Goal: Task Accomplishment & Management: Complete application form

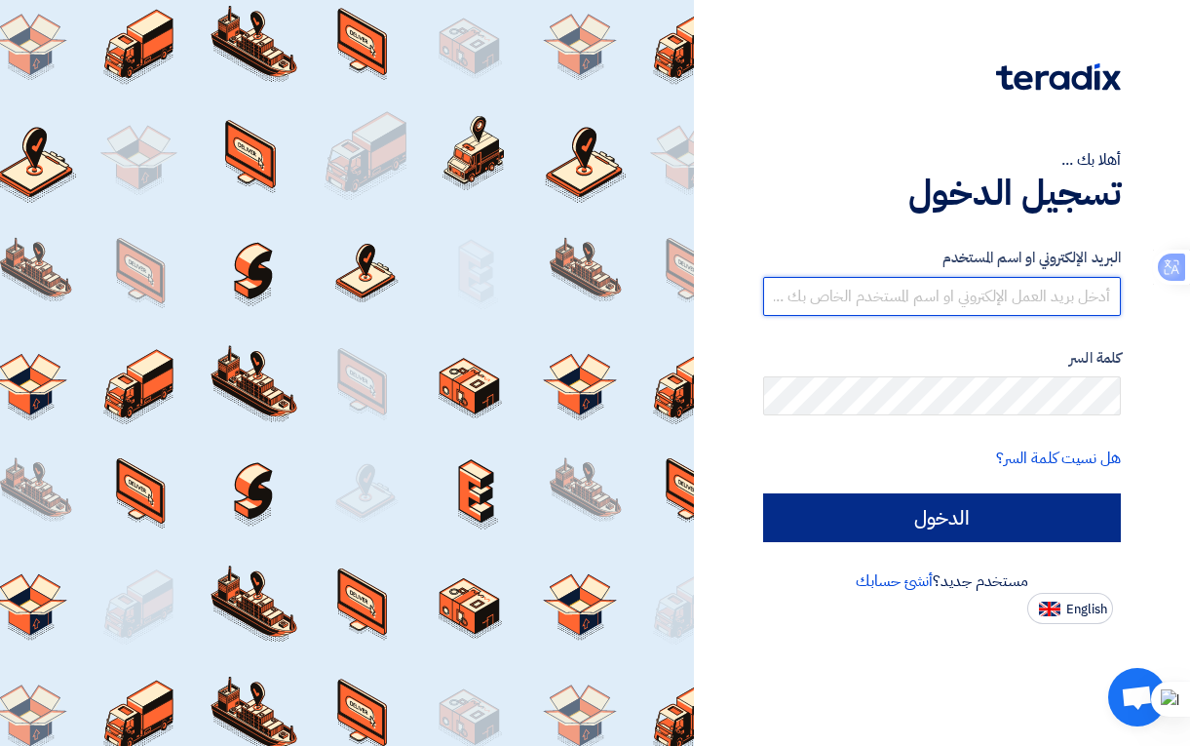
type input "[EMAIL_ADDRESS][DOMAIN_NAME]"
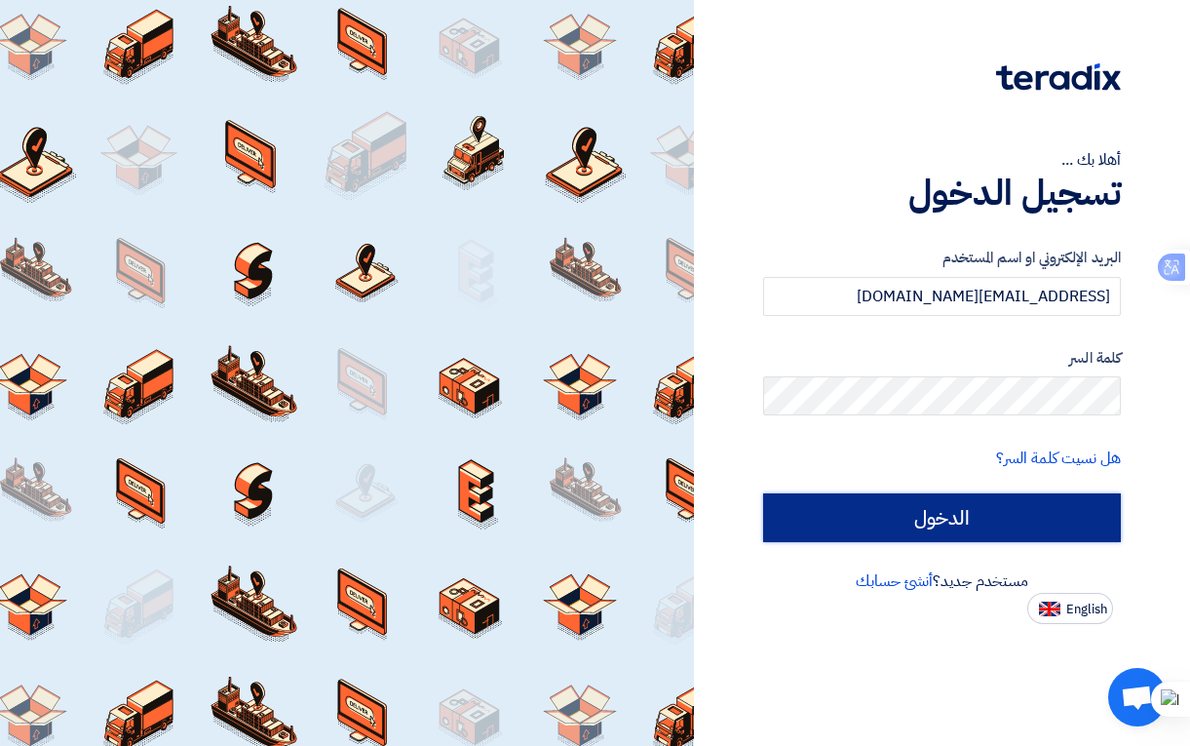
click at [913, 505] on input "الدخول" at bounding box center [942, 517] width 358 height 49
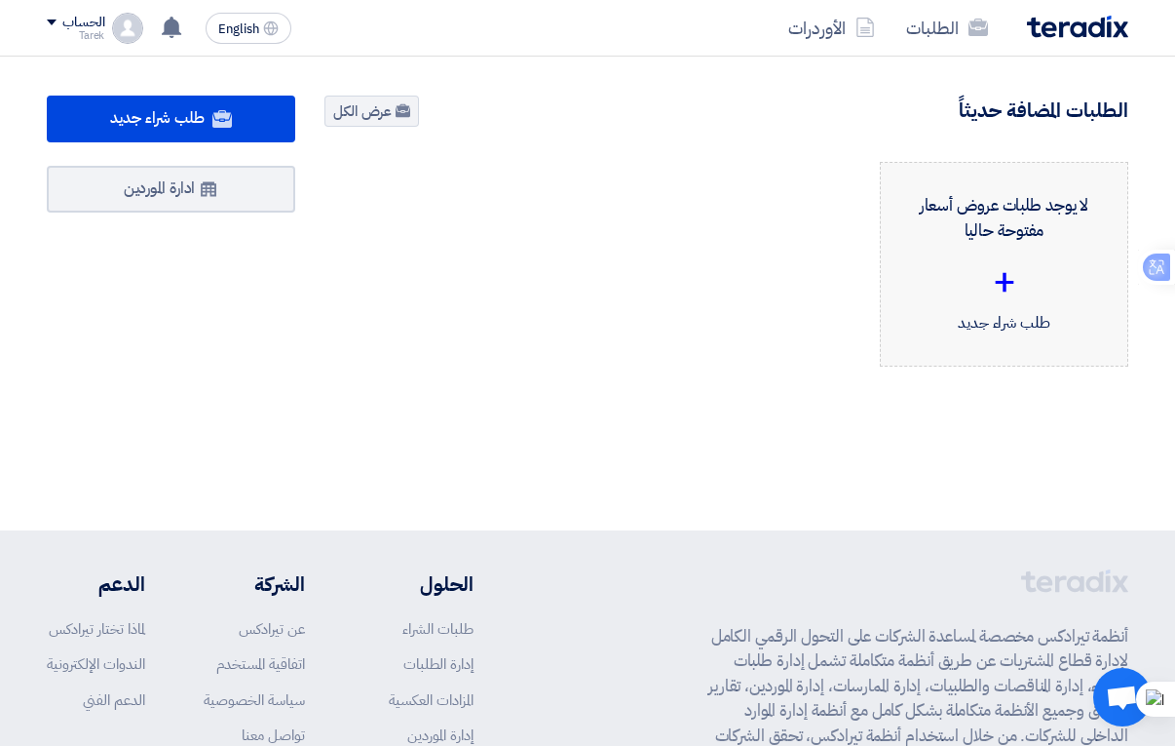
click at [981, 291] on div "+" at bounding box center [1004, 281] width 215 height 58
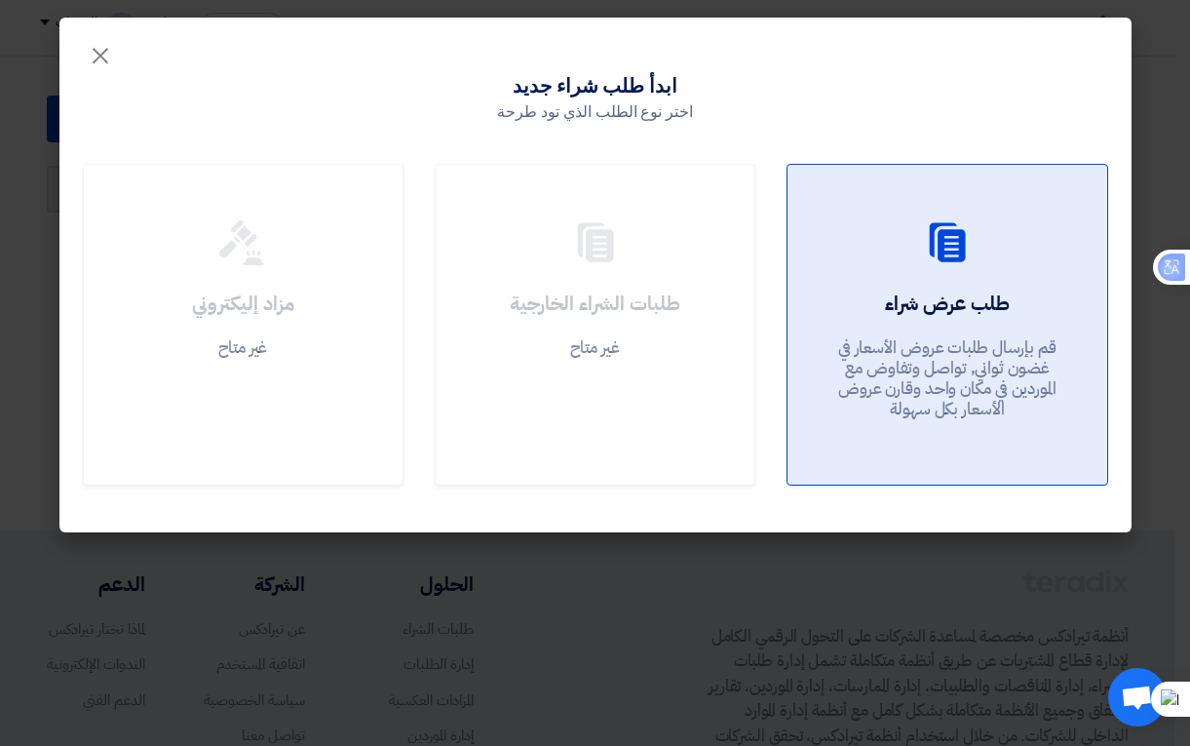
click at [921, 324] on div "طلب عرض شراء قم بإرسال طلبات عروض الأسعار في غضون ثواني, تواصل وتفاوض مع المورد…" at bounding box center [947, 359] width 272 height 140
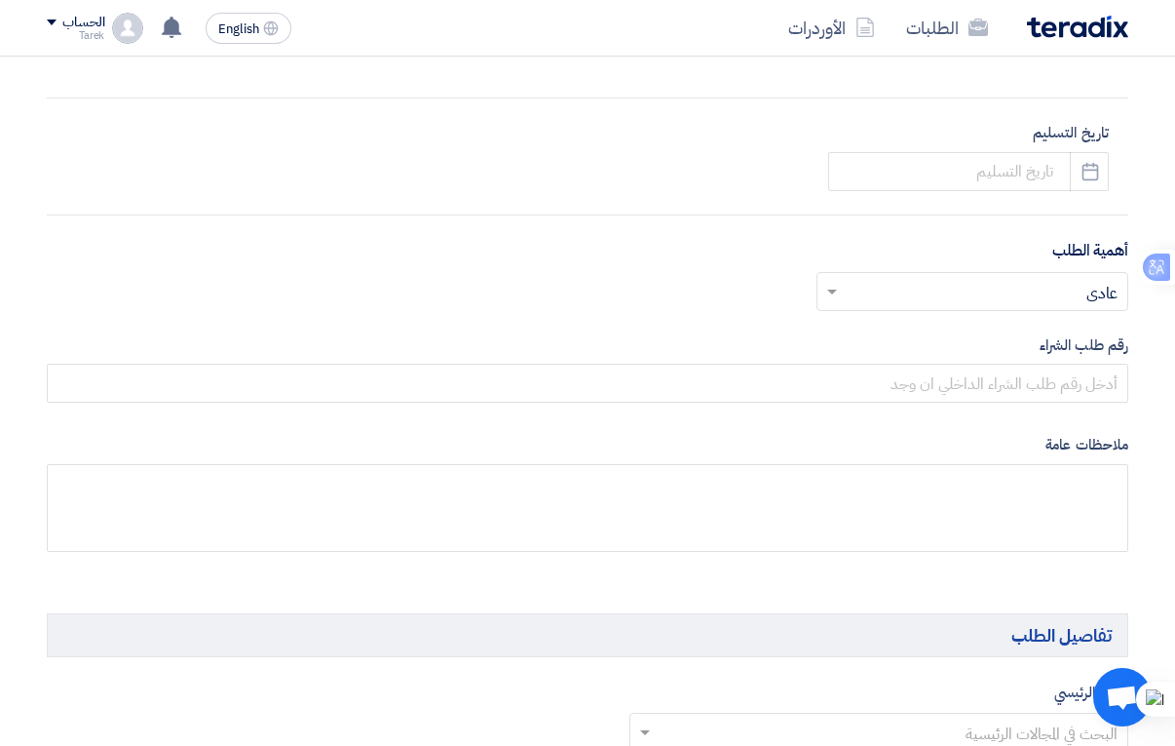
scroll to position [780, 0]
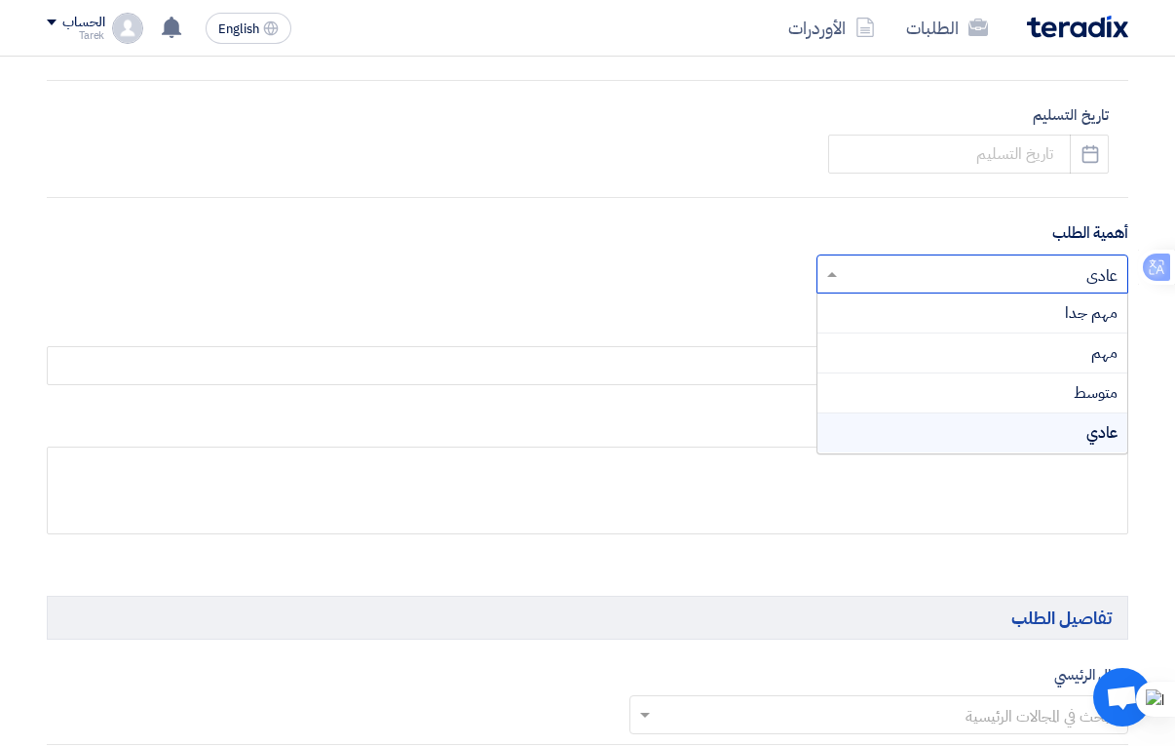
click at [839, 272] on span at bounding box center [830, 273] width 24 height 23
click at [1059, 322] on div "مهم جدا" at bounding box center [973, 313] width 310 height 40
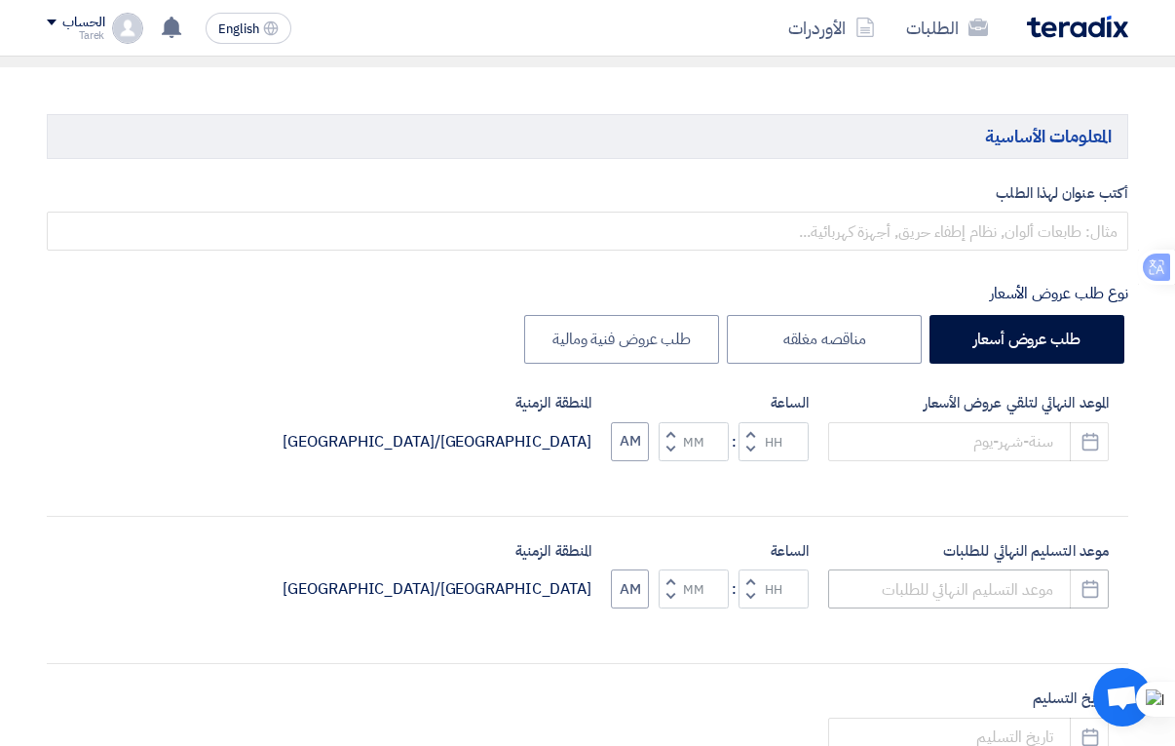
scroll to position [195, 0]
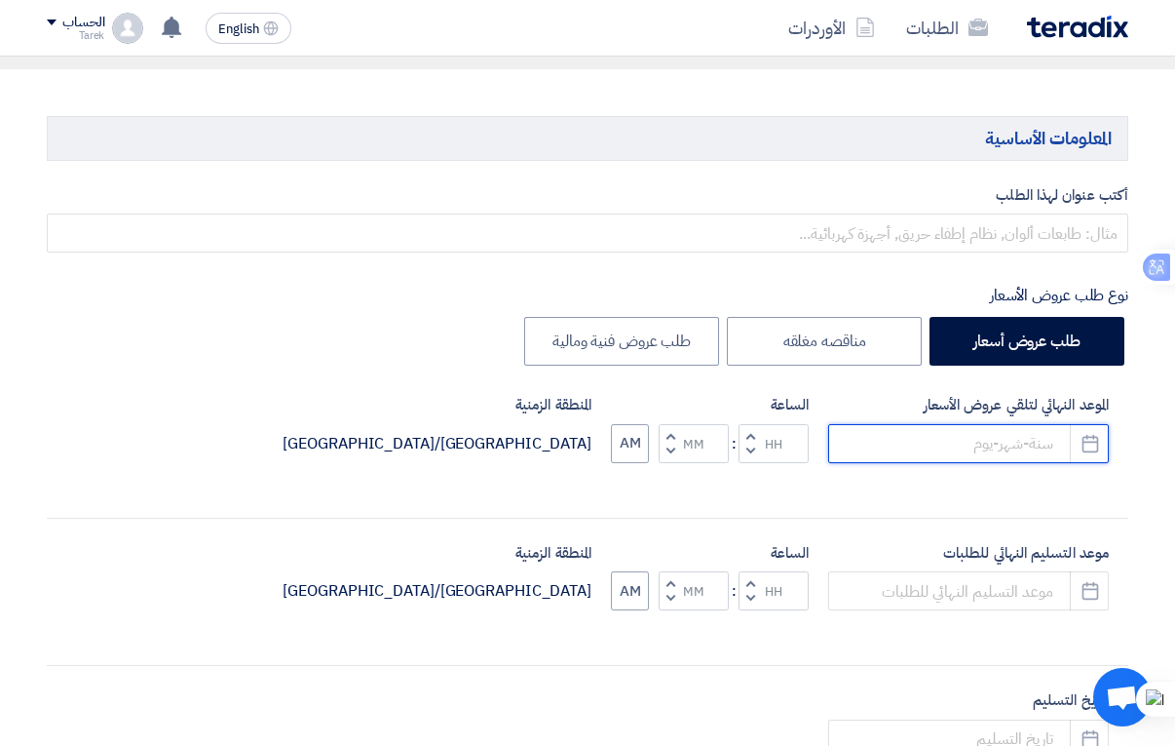
click at [930, 448] on input at bounding box center [968, 443] width 281 height 39
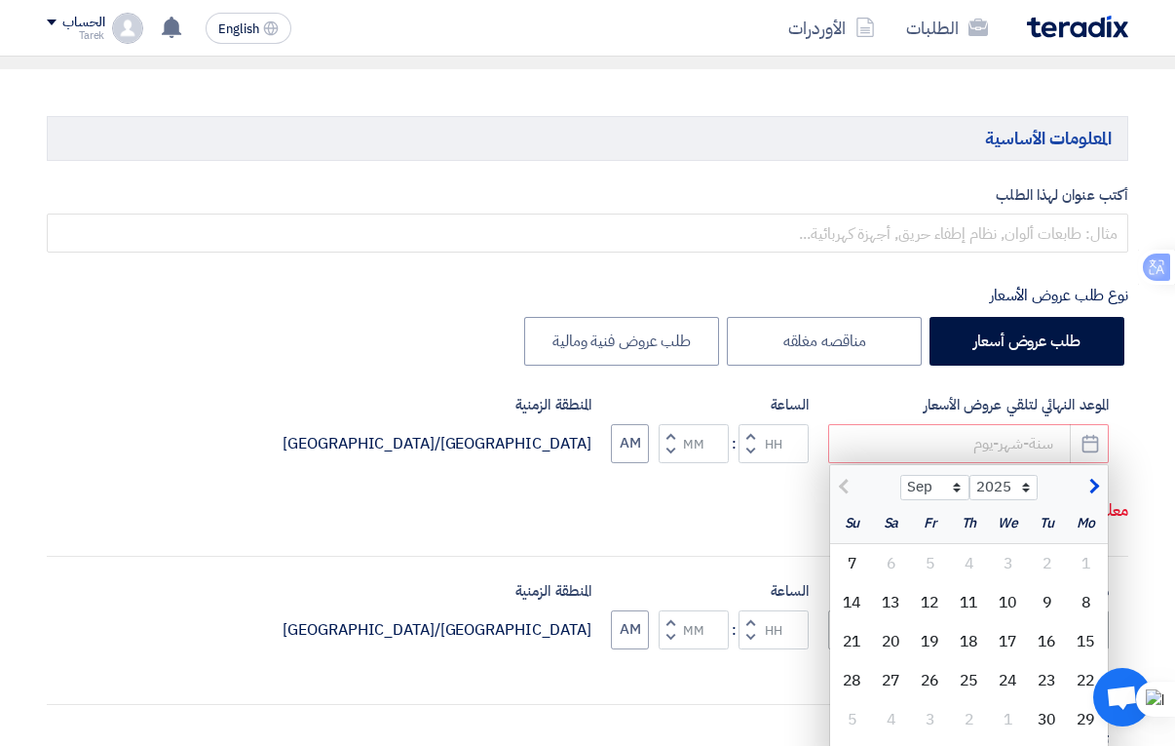
click at [1051, 602] on div "9" at bounding box center [1047, 602] width 39 height 39
type input "[DATE]"
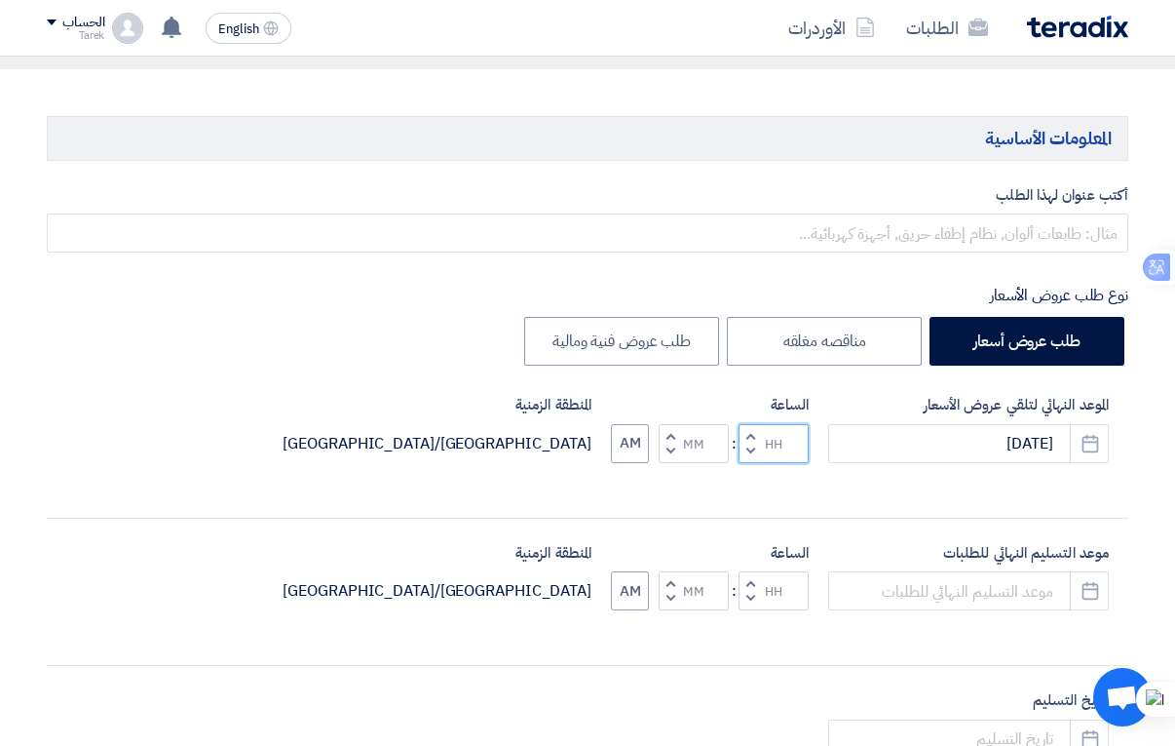
click at [775, 452] on input "Hours" at bounding box center [774, 443] width 70 height 39
type input "01"
click at [698, 446] on input "Minutes" at bounding box center [694, 443] width 70 height 39
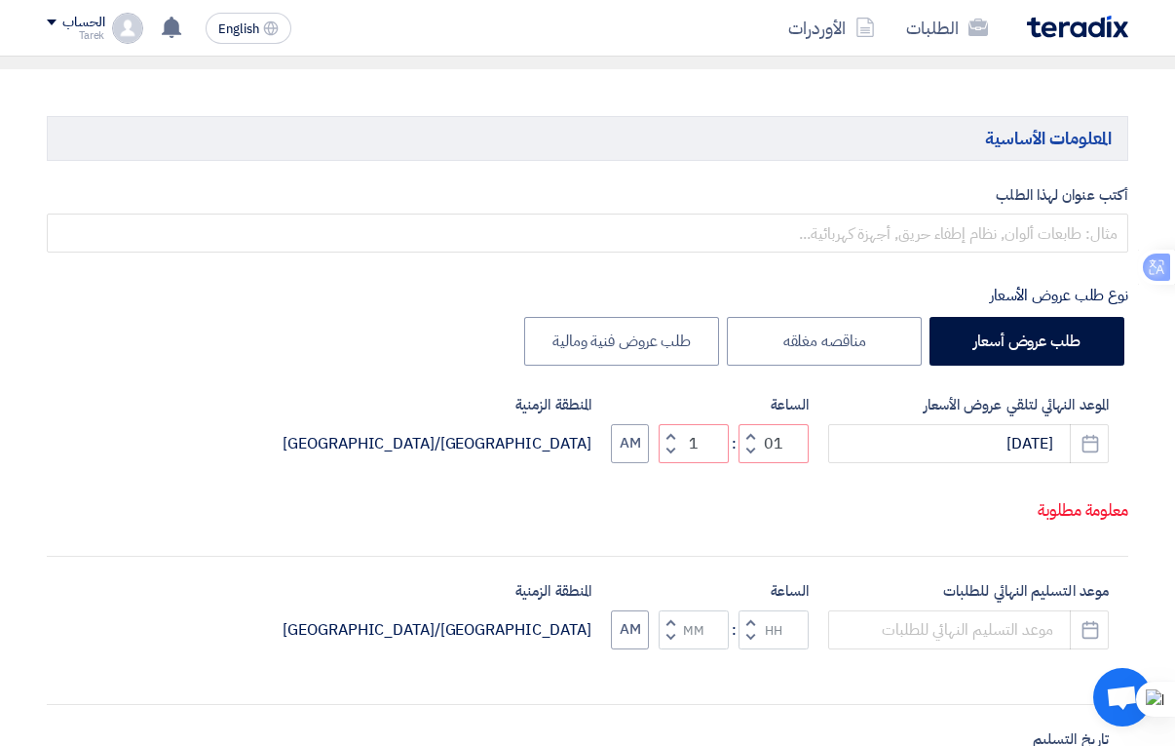
type input "01"
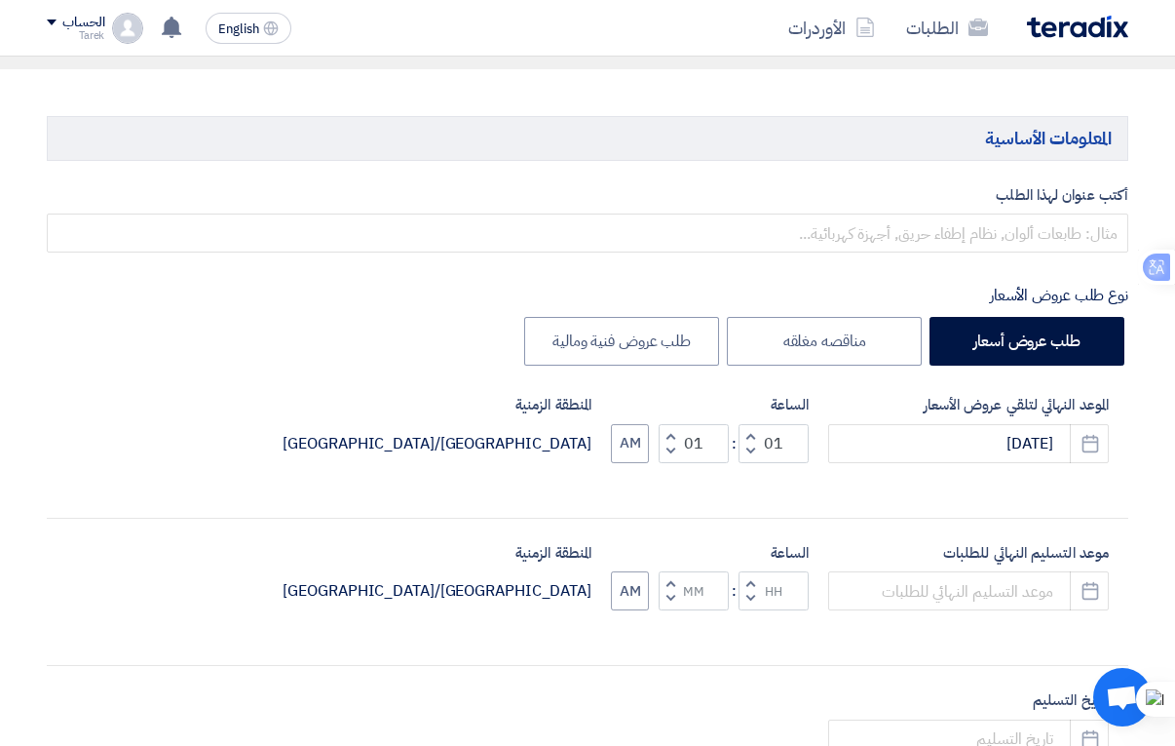
scroll to position [292, 0]
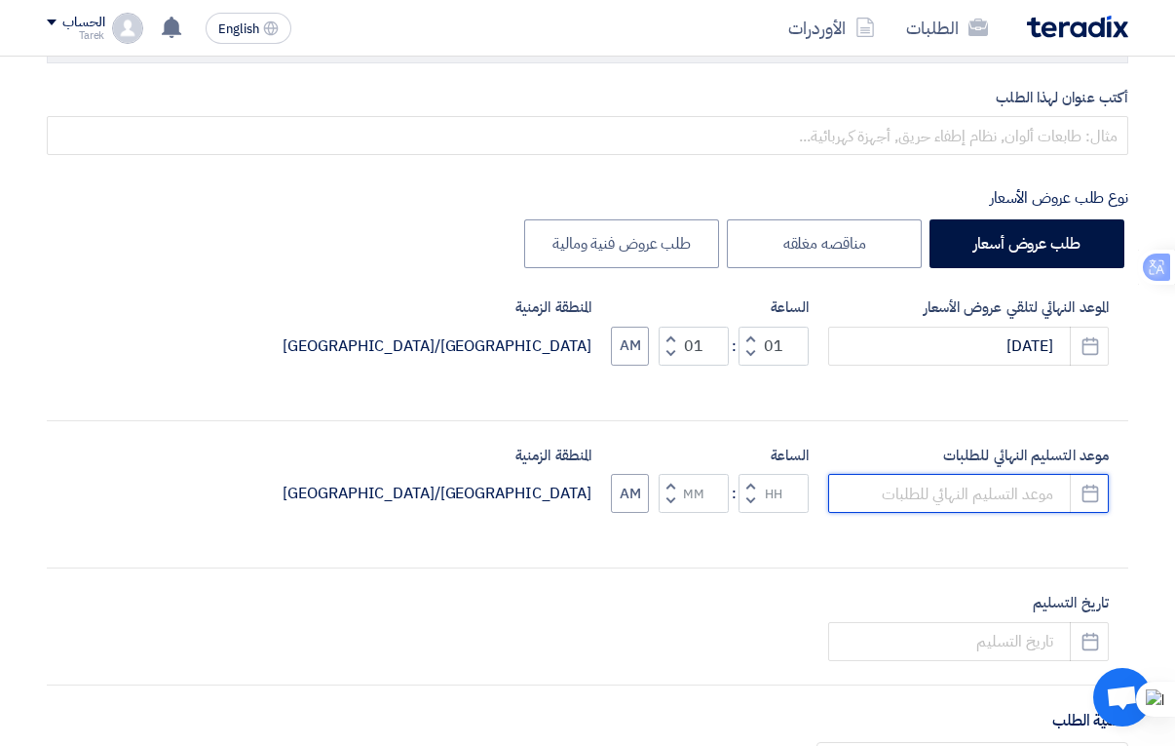
click at [970, 502] on input at bounding box center [968, 493] width 281 height 39
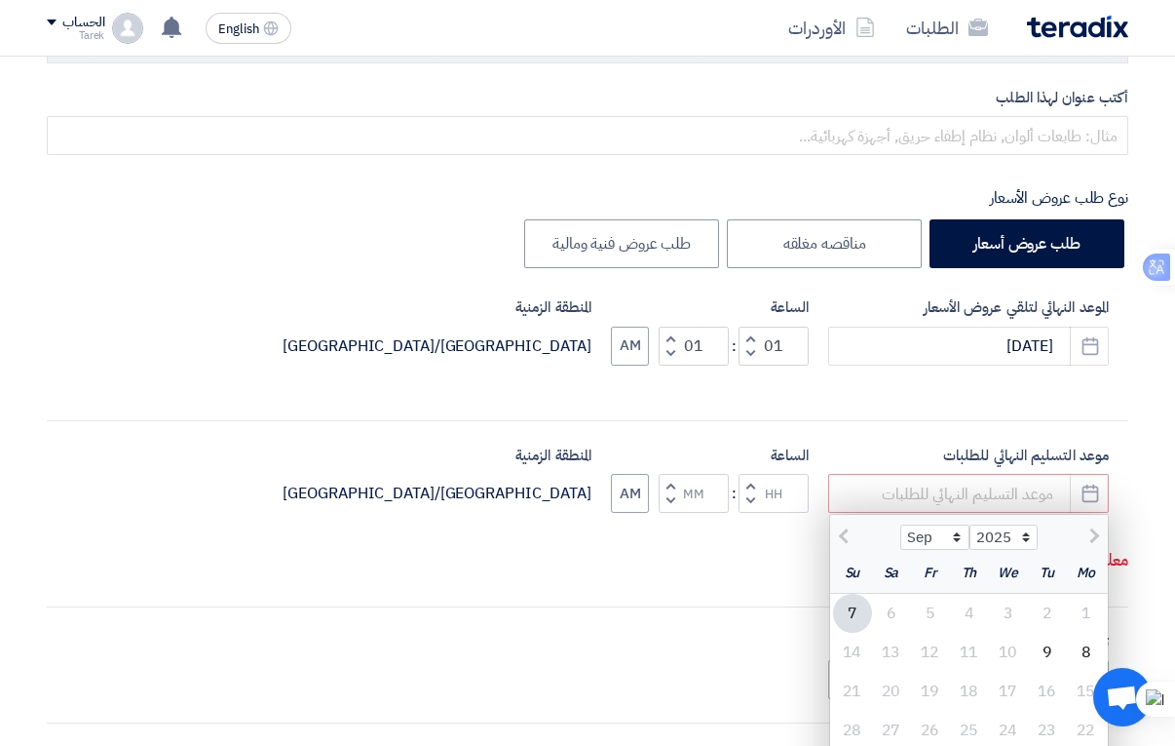
click at [1051, 660] on div "9" at bounding box center [1047, 652] width 39 height 39
type input "[DATE]"
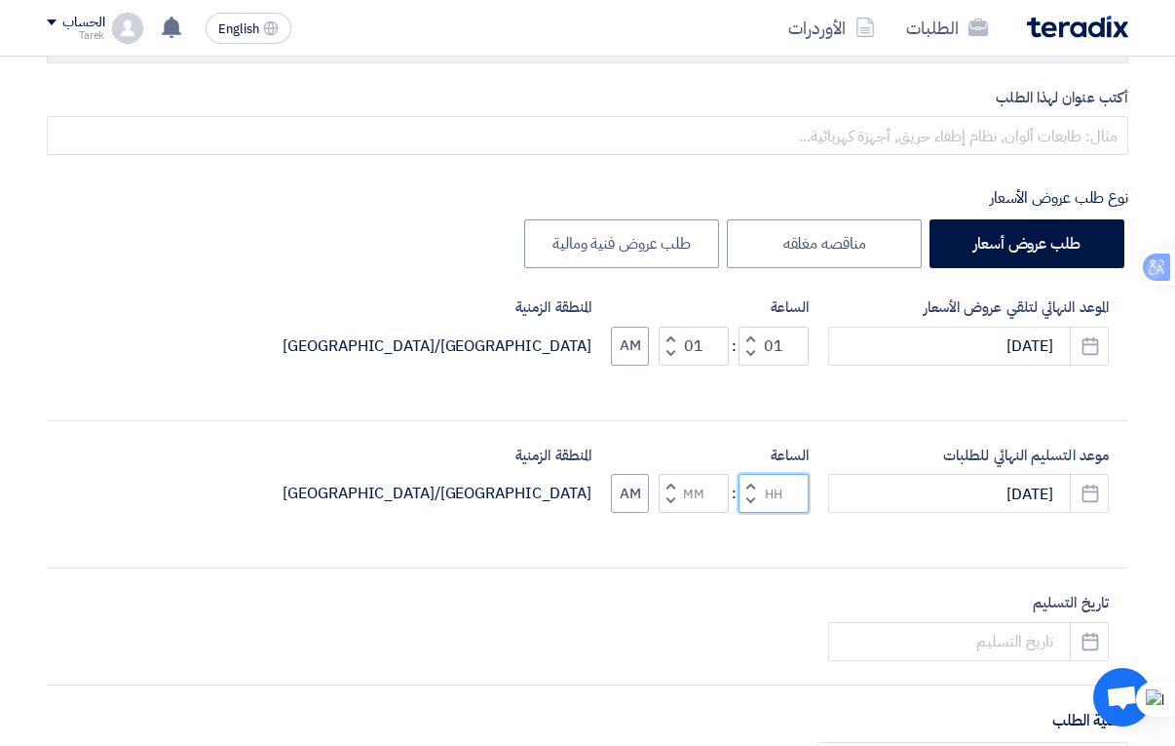
click at [770, 486] on input "Hours" at bounding box center [774, 493] width 70 height 39
type input "01"
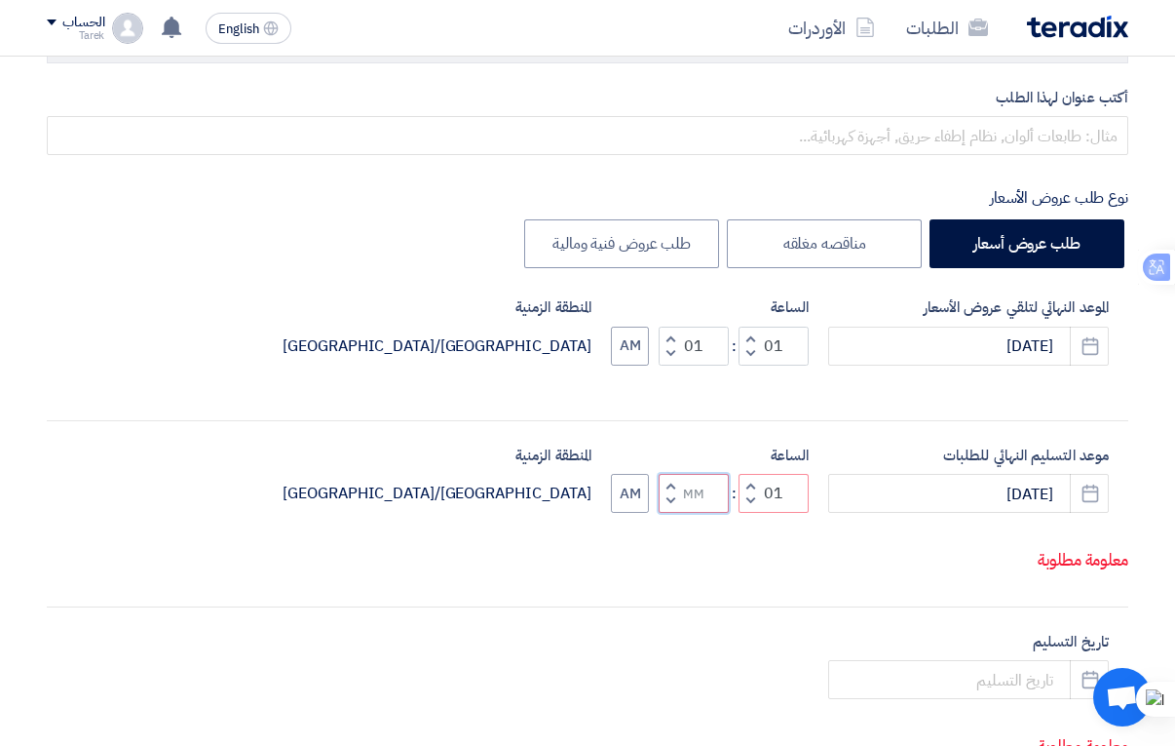
click at [721, 487] on input "Minutes" at bounding box center [694, 493] width 70 height 39
type input "01"
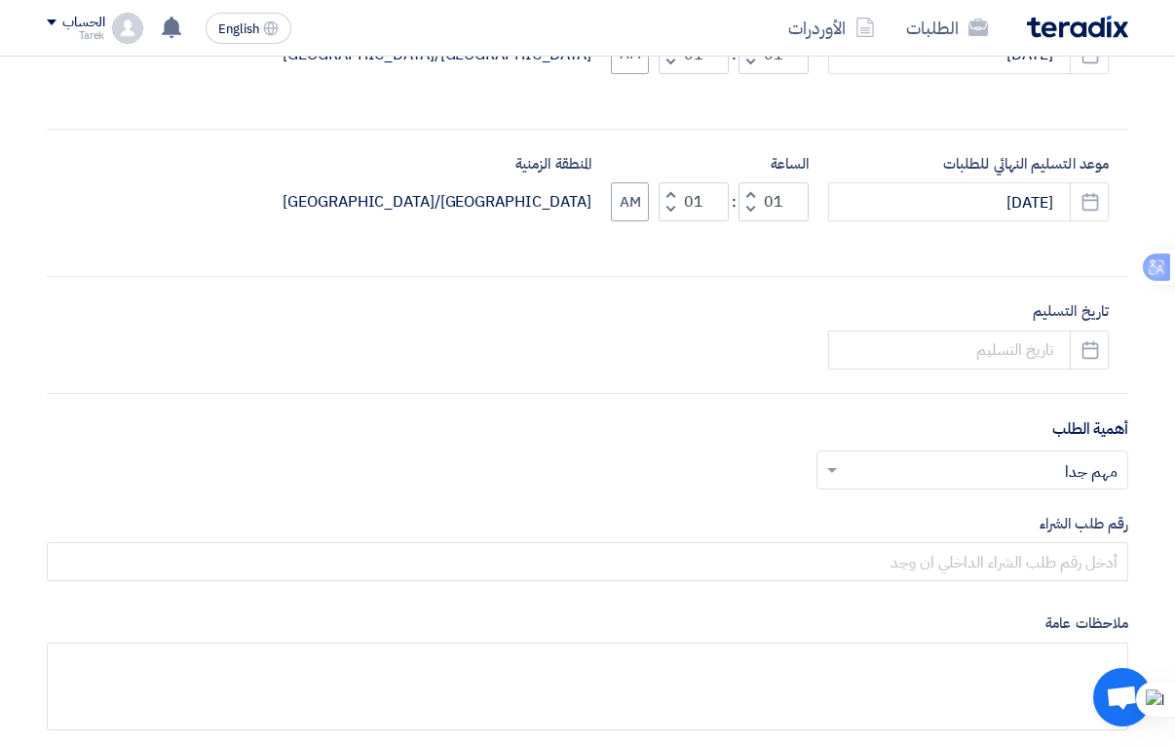
scroll to position [585, 0]
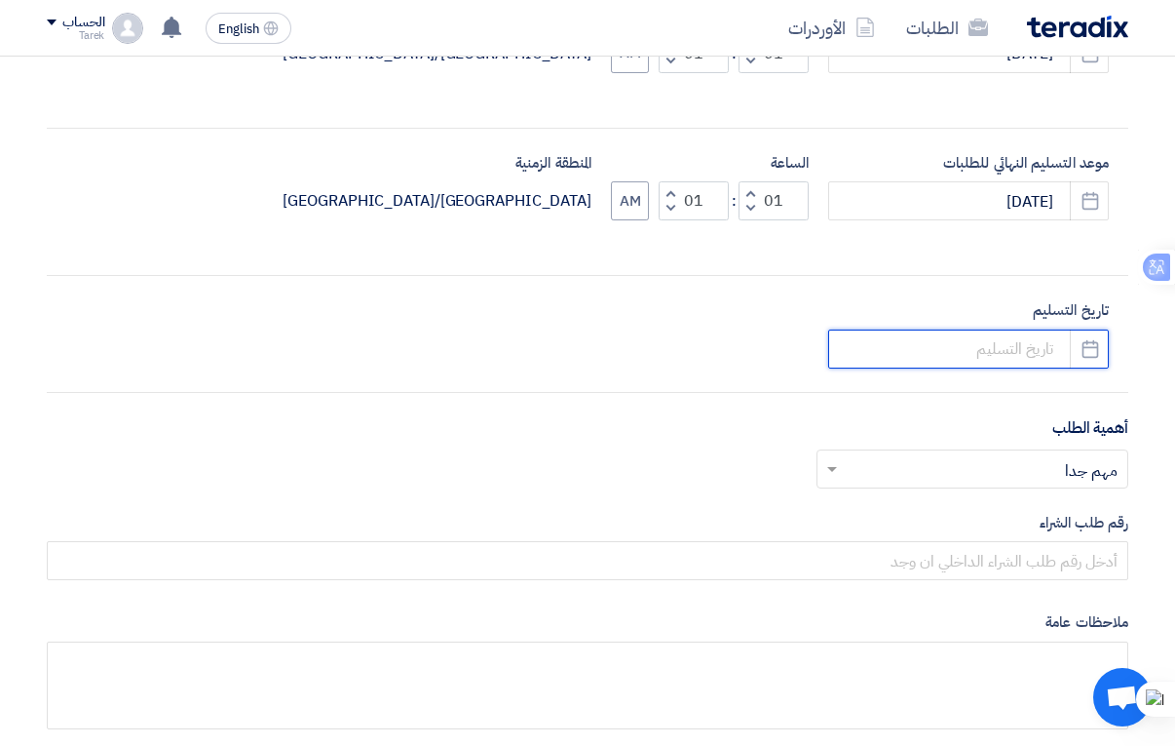
click at [972, 333] on input at bounding box center [968, 348] width 281 height 39
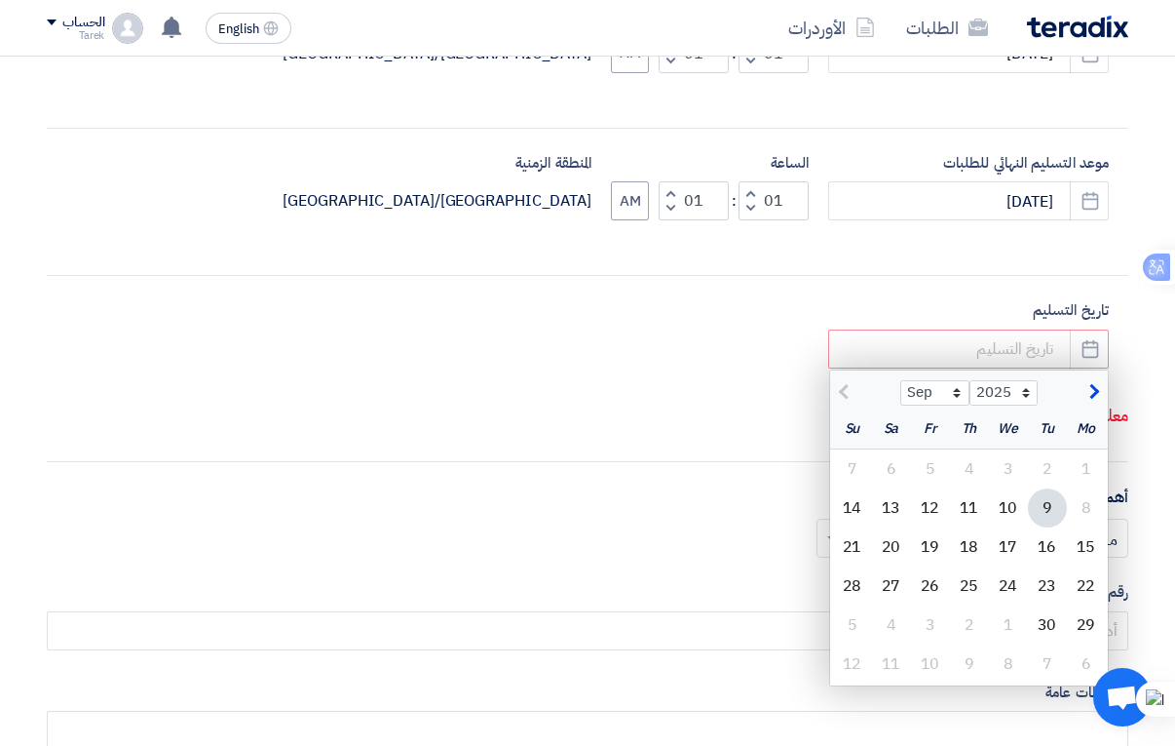
click at [1050, 511] on div "9" at bounding box center [1047, 507] width 39 height 39
type input "[DATE]"
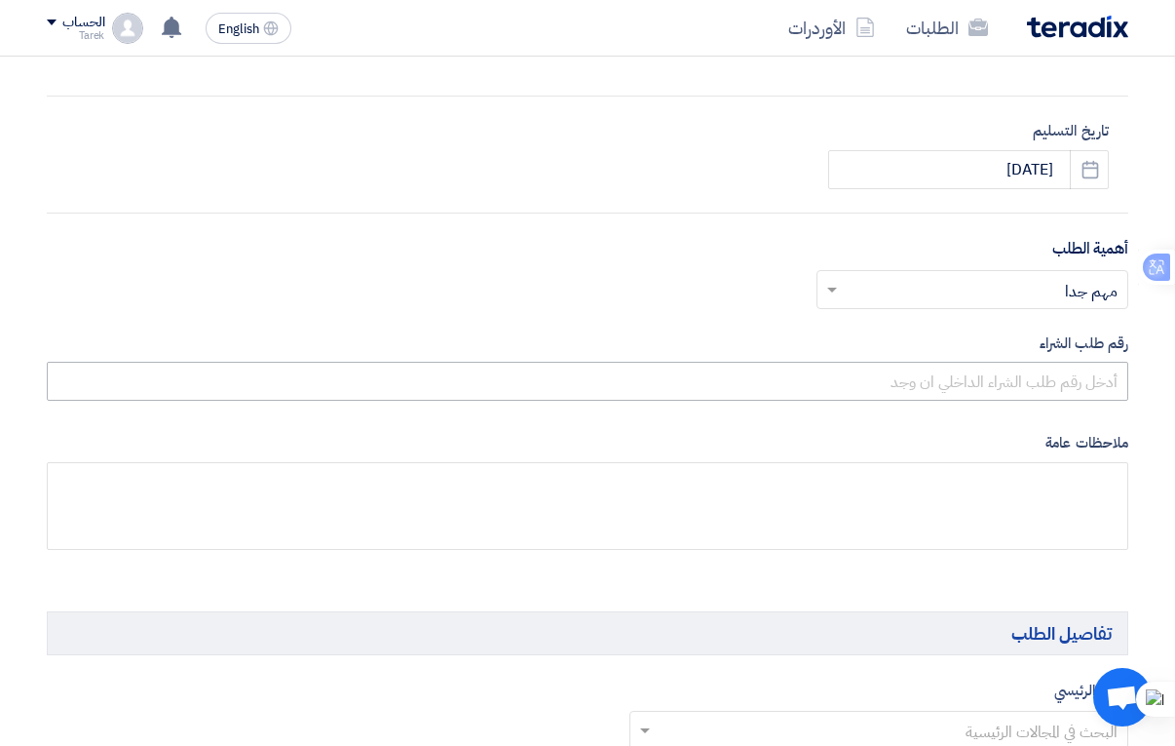
scroll to position [877, 0]
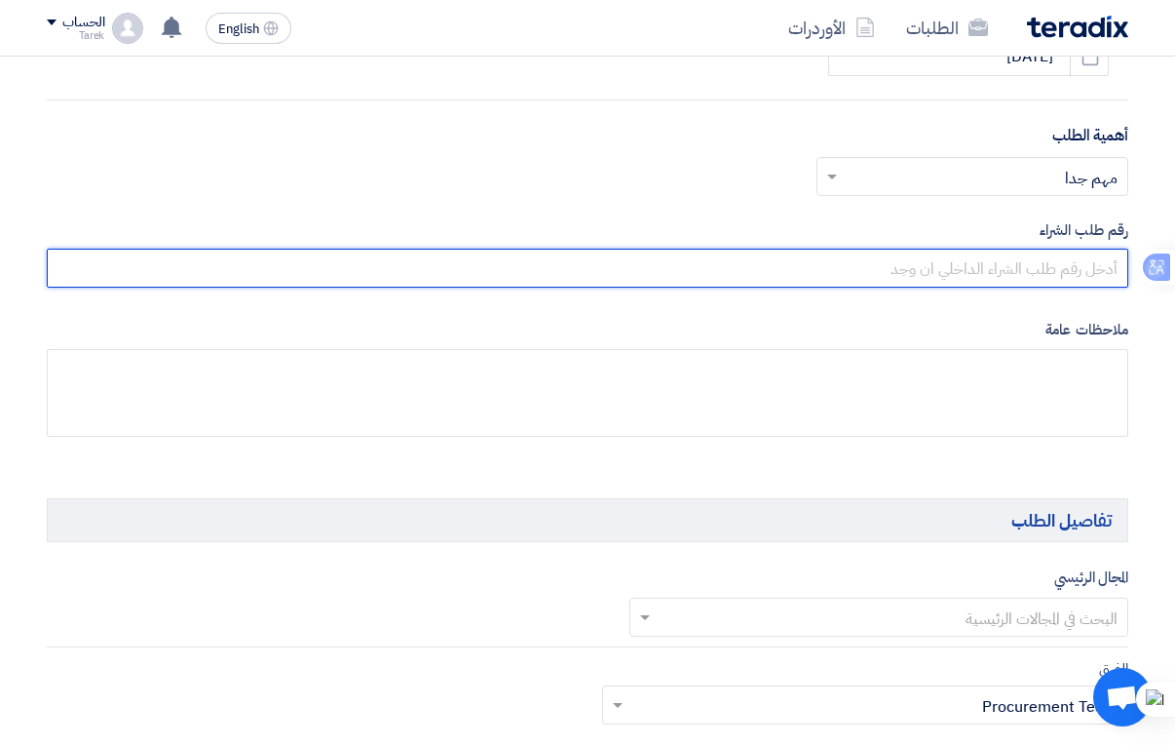
click at [896, 272] on input "text" at bounding box center [588, 268] width 1082 height 39
click at [1119, 268] on input "7847" at bounding box center [588, 268] width 1082 height 39
type input "10007847"
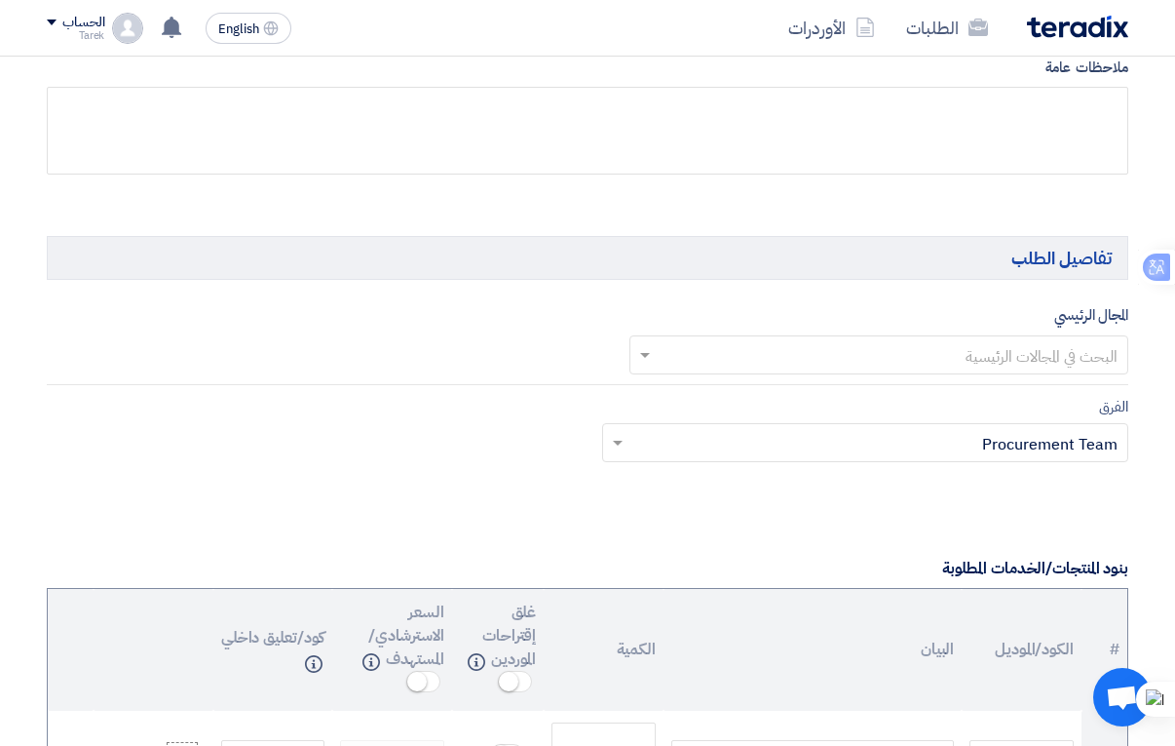
scroll to position [1170, 0]
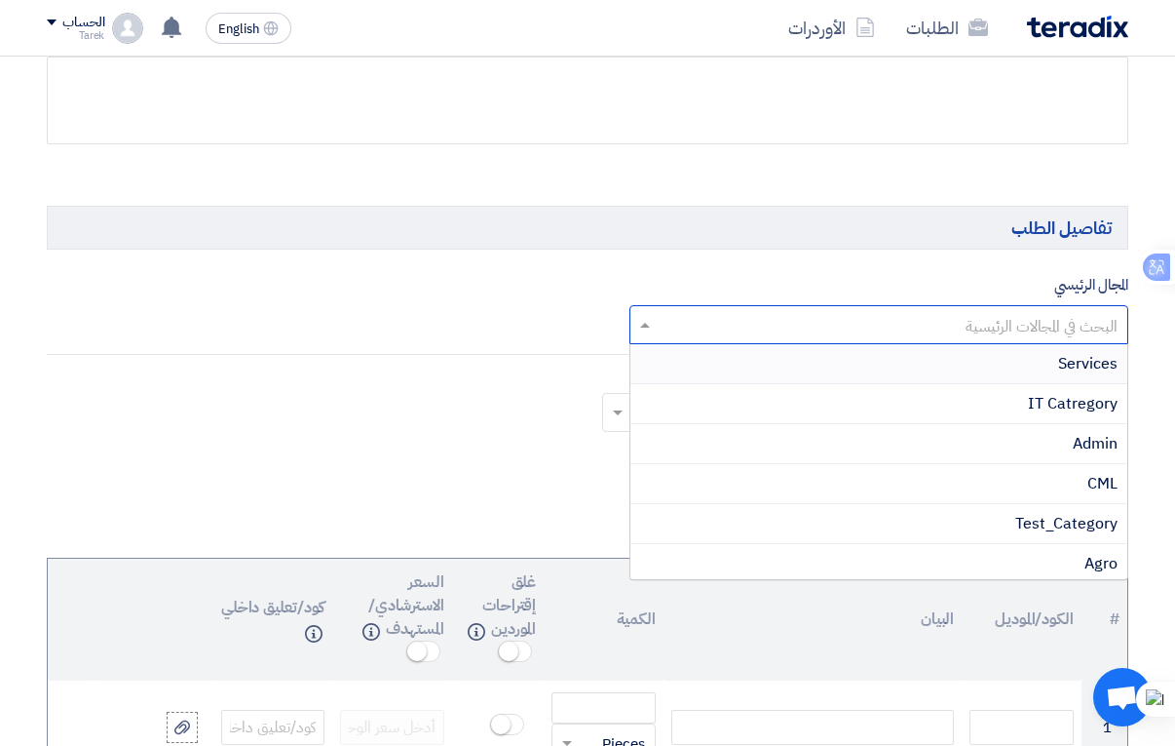
click at [771, 327] on input "text" at bounding box center [890, 327] width 460 height 32
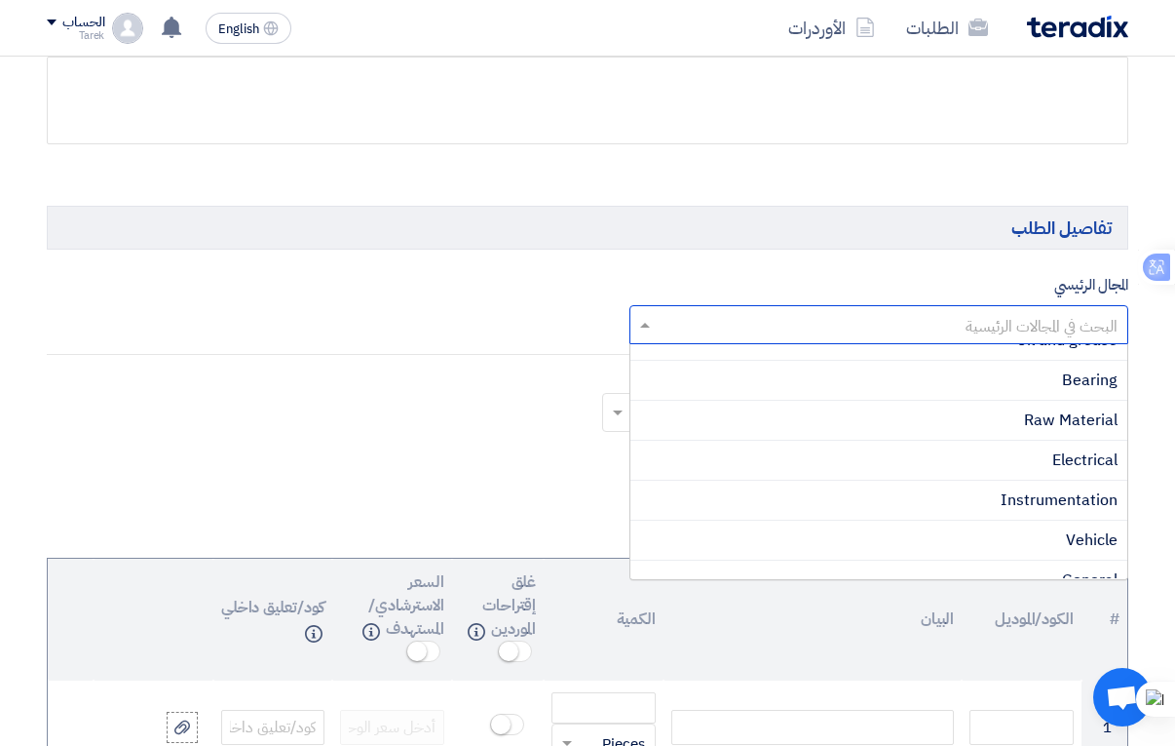
scroll to position [585, 0]
click at [1051, 454] on div "Electrical" at bounding box center [879, 459] width 497 height 40
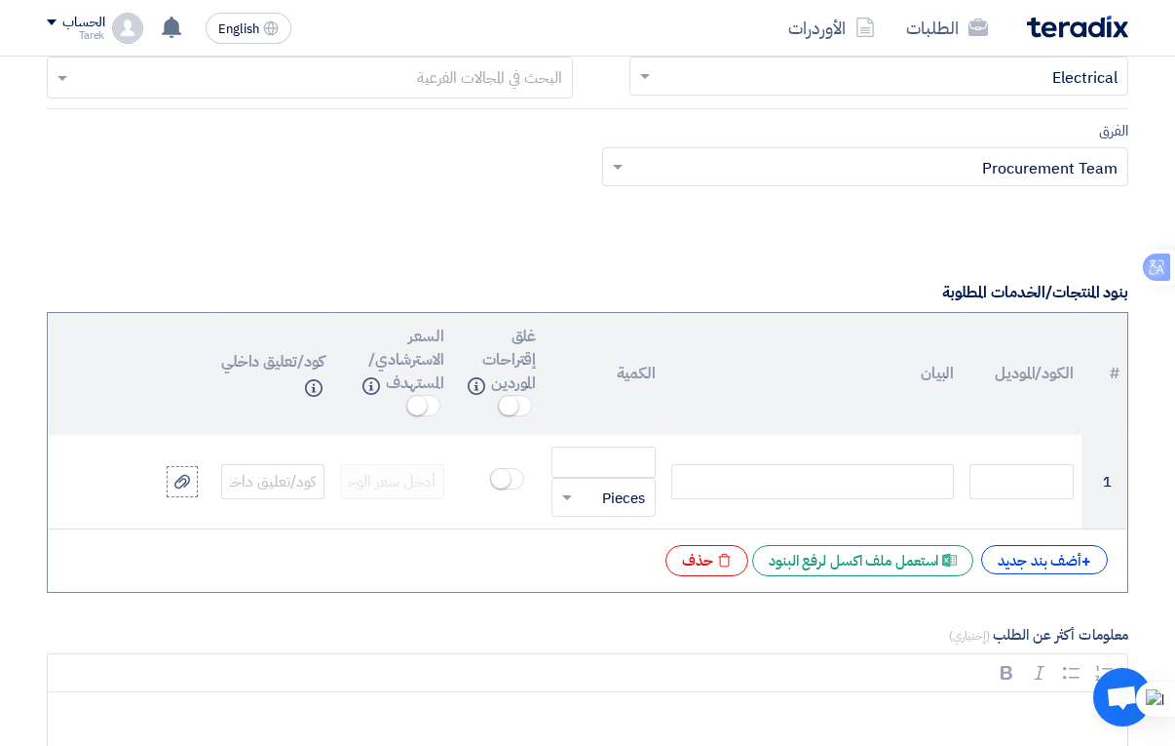
scroll to position [1462, 0]
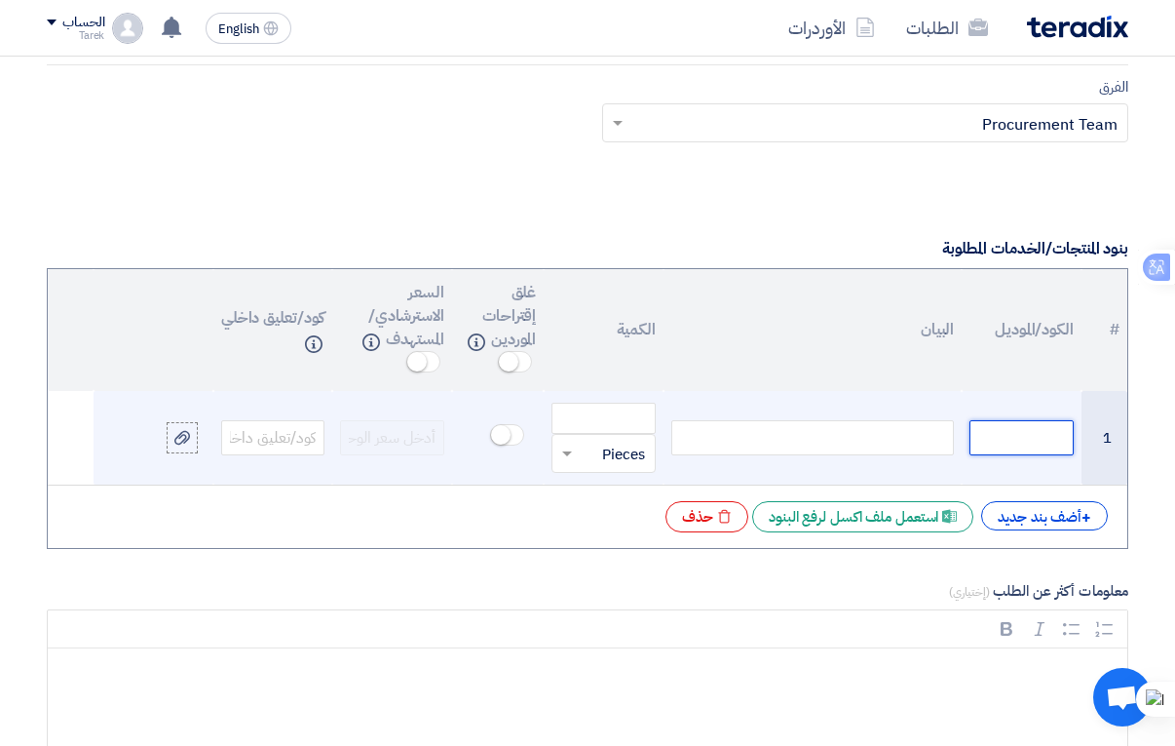
click at [1020, 436] on input "text" at bounding box center [1022, 437] width 104 height 35
paste input "14000005619"
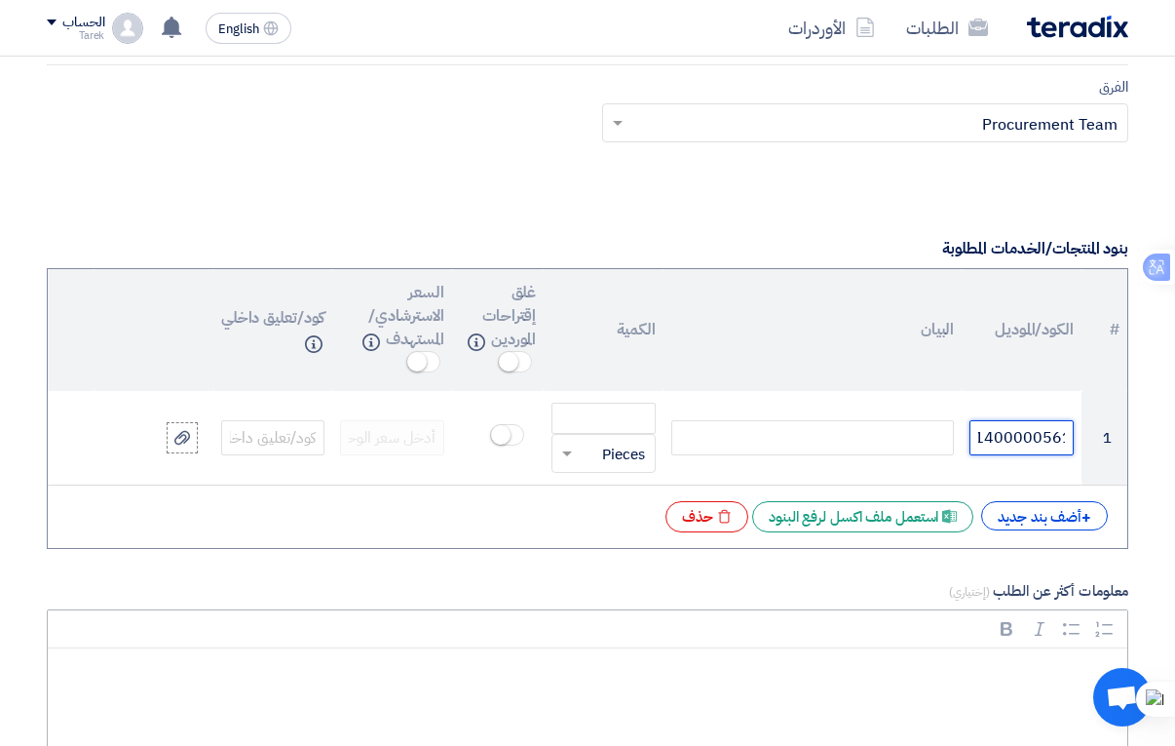
type input "14000005619"
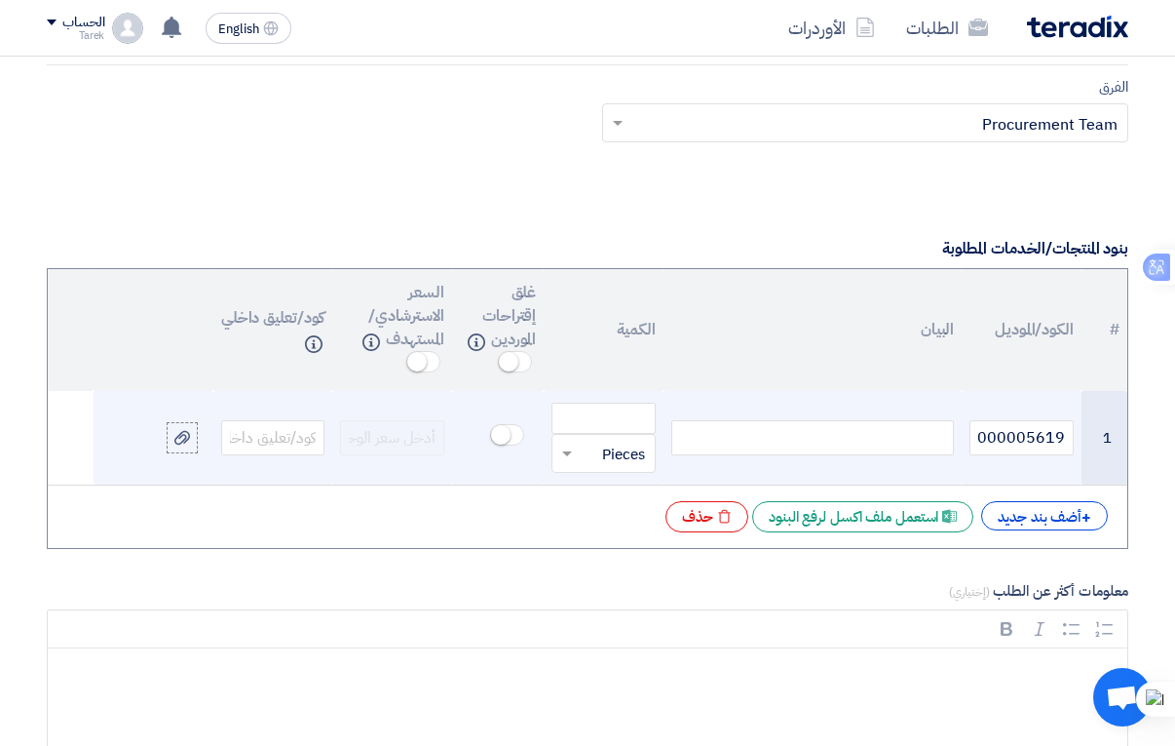
click at [731, 443] on div at bounding box center [813, 437] width 283 height 35
paste div
click at [574, 412] on input "number" at bounding box center [604, 418] width 104 height 31
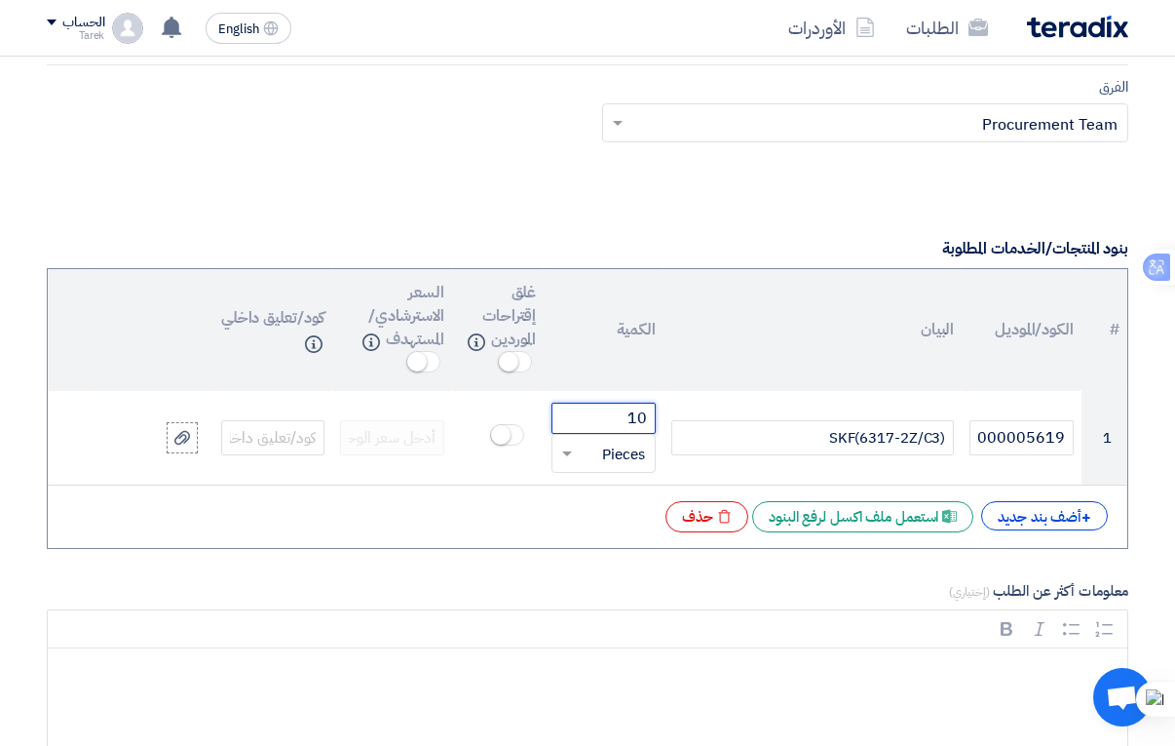
type input "10"
click at [298, 592] on label "معلومات أكثر عن الطلب (إختياري)" at bounding box center [588, 591] width 1082 height 22
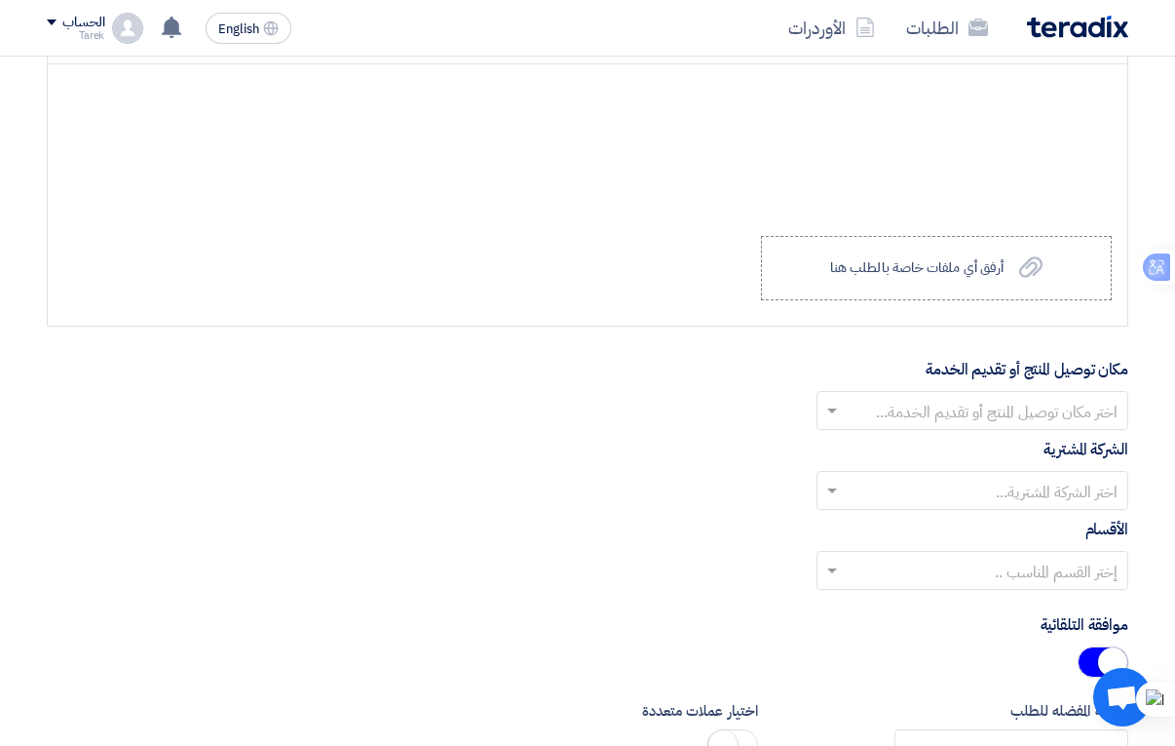
scroll to position [2047, 0]
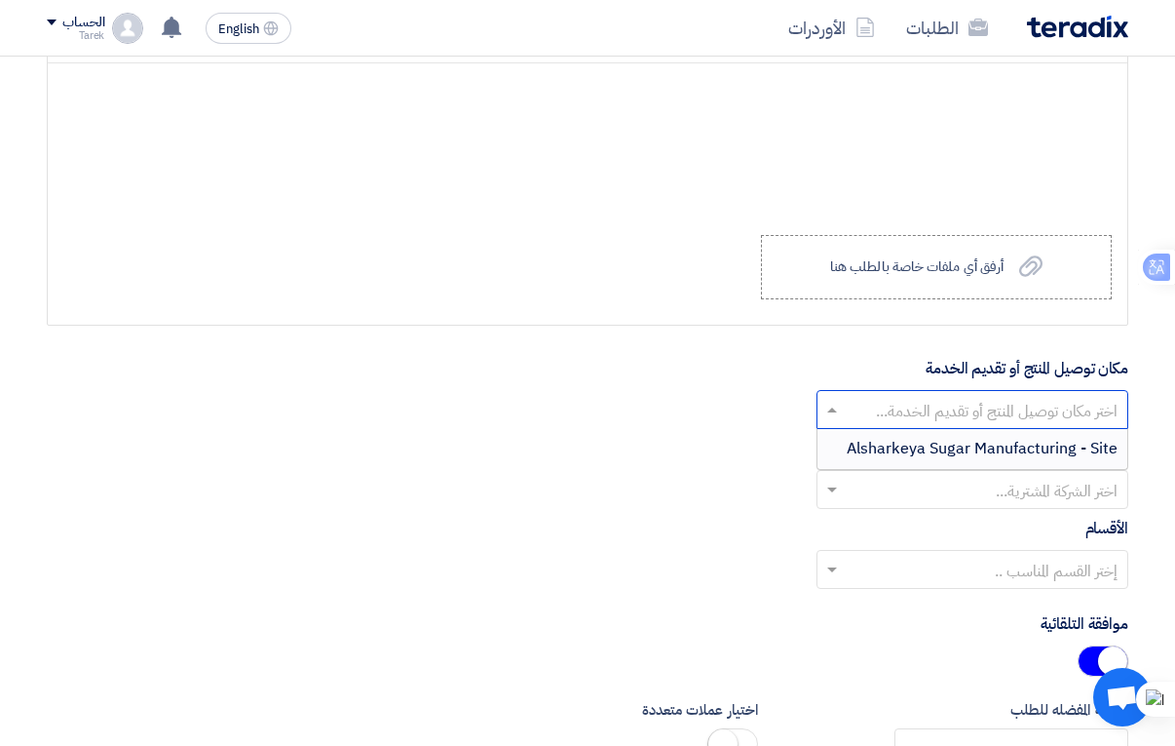
click at [923, 407] on input "text" at bounding box center [983, 411] width 273 height 32
click at [919, 435] on div "Alsharkeya Sugar Manufacturing - Site" at bounding box center [973, 448] width 310 height 39
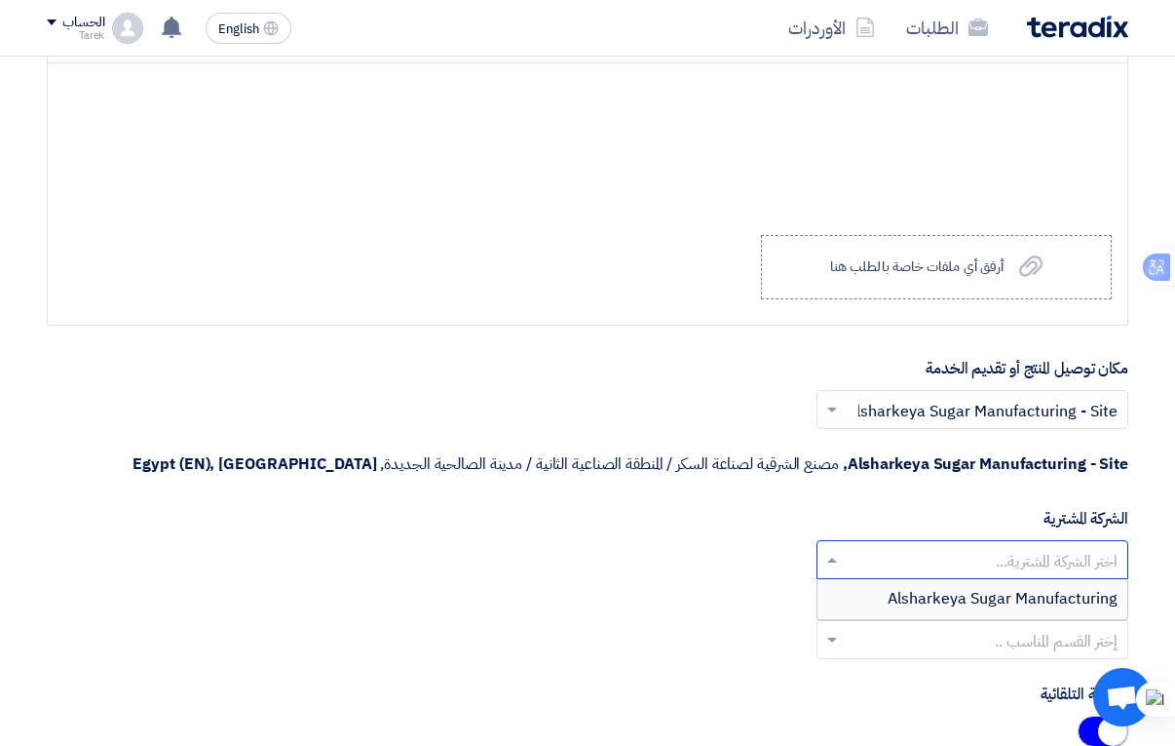
click at [949, 570] on input "text" at bounding box center [983, 561] width 273 height 32
click at [948, 602] on span "Alsharkeya Sugar Manufacturing" at bounding box center [1003, 598] width 230 height 23
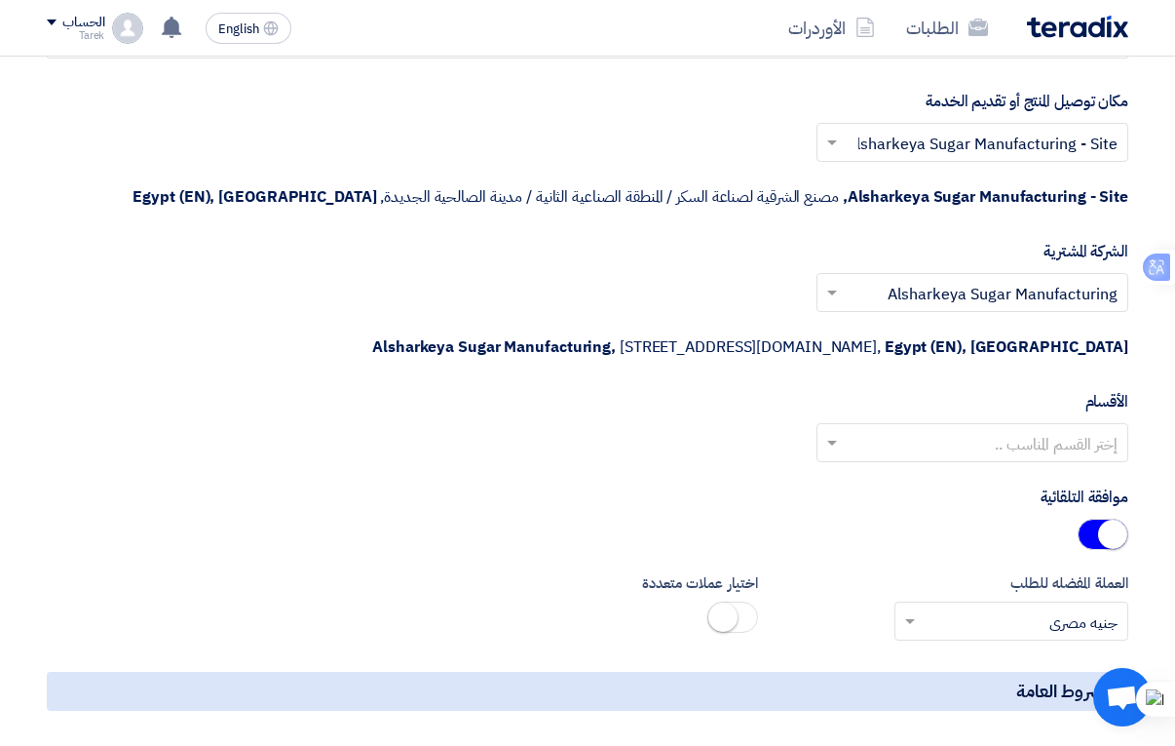
scroll to position [2339, 0]
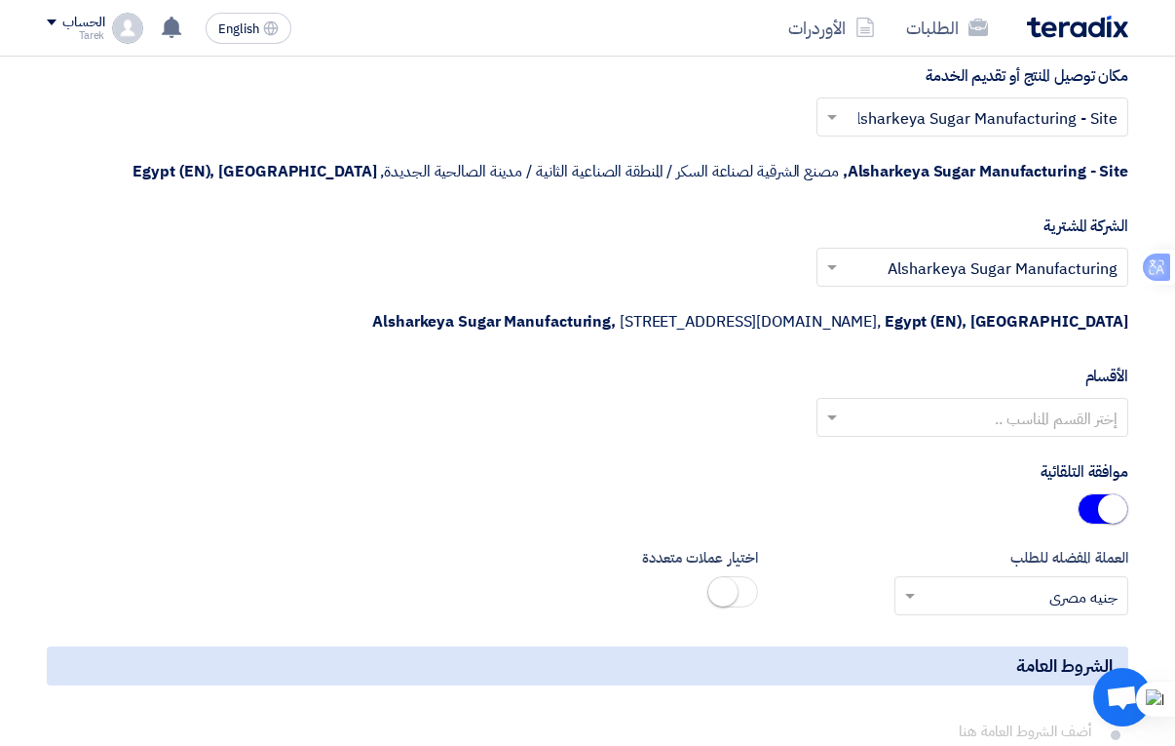
click at [950, 407] on input "text" at bounding box center [983, 419] width 273 height 32
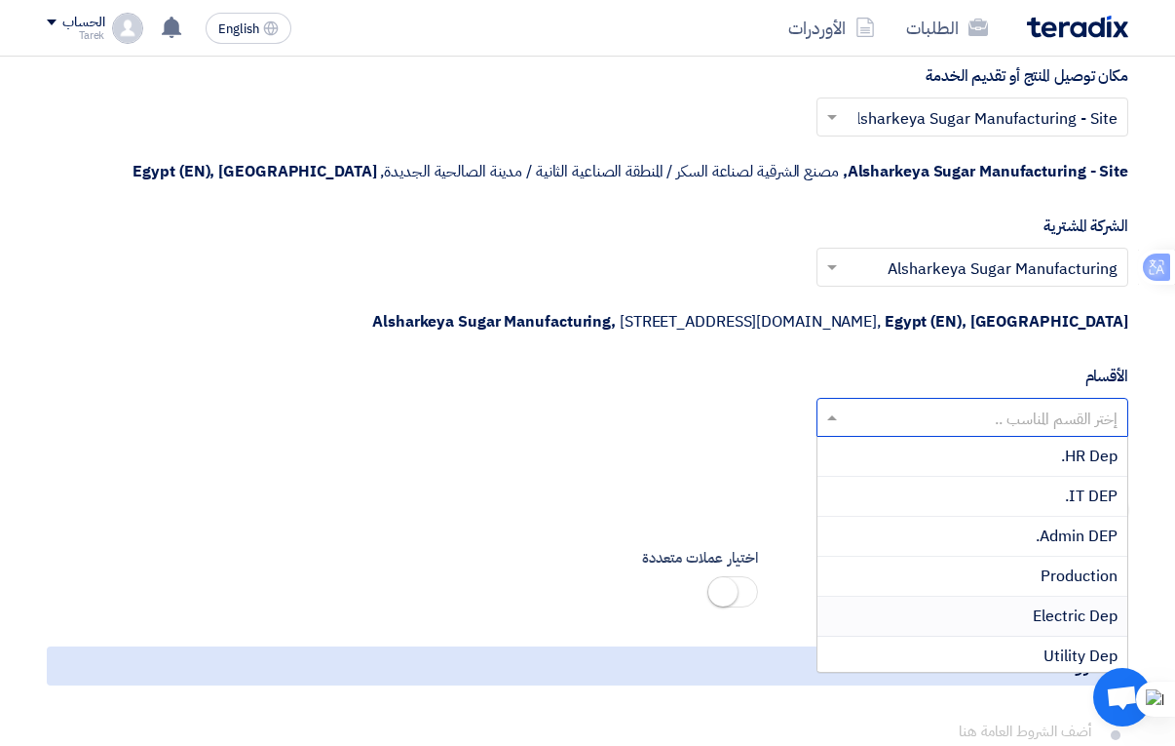
click at [1028, 615] on div "Electric Dep" at bounding box center [973, 616] width 310 height 40
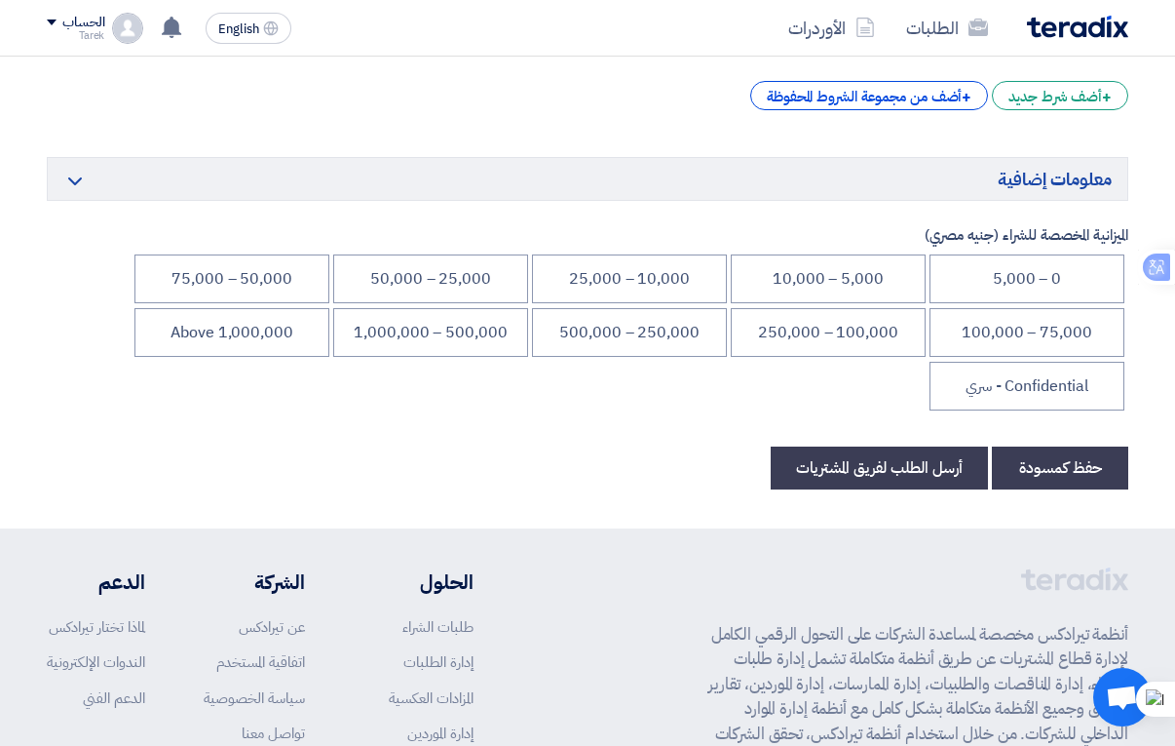
scroll to position [3021, 0]
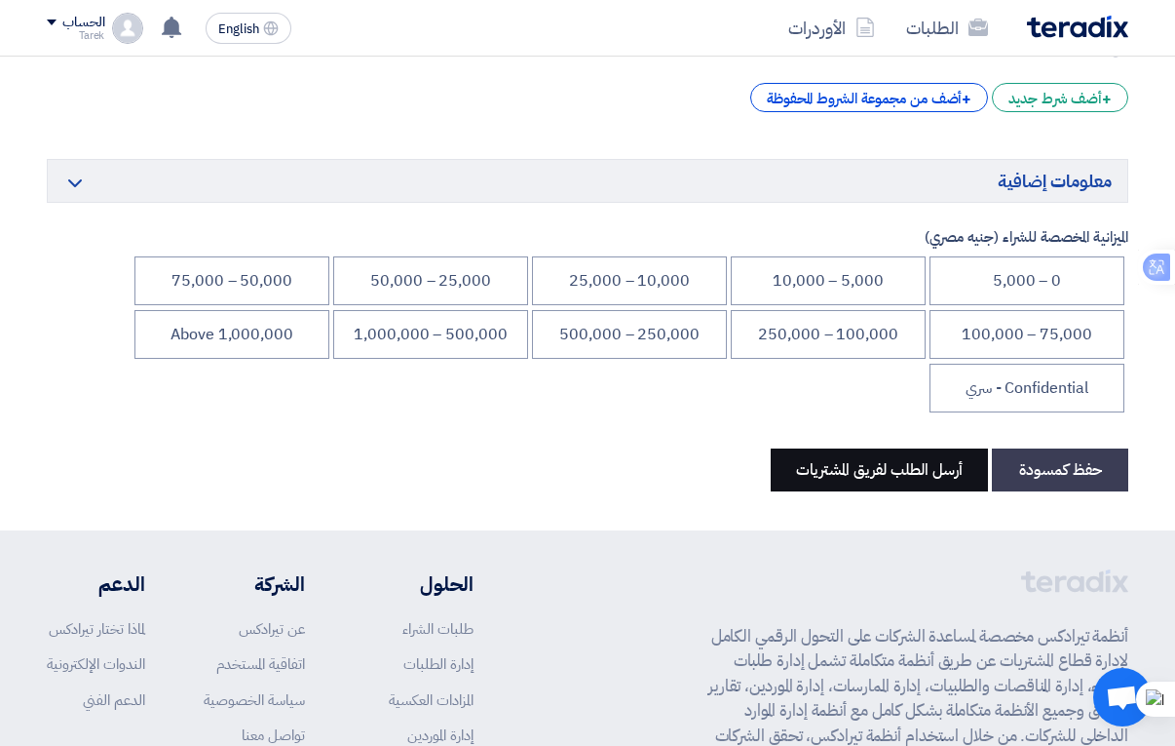
click at [868, 469] on button "أرسل الطلب لفريق المشتريات" at bounding box center [879, 469] width 217 height 43
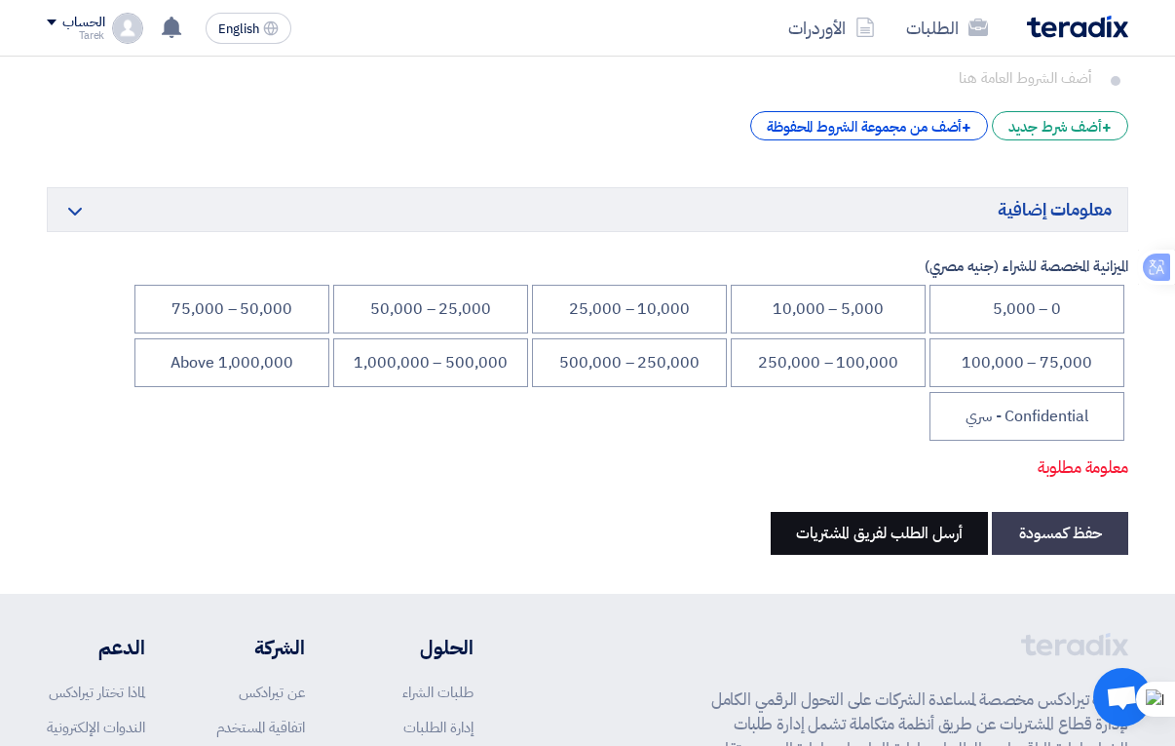
scroll to position [292, 0]
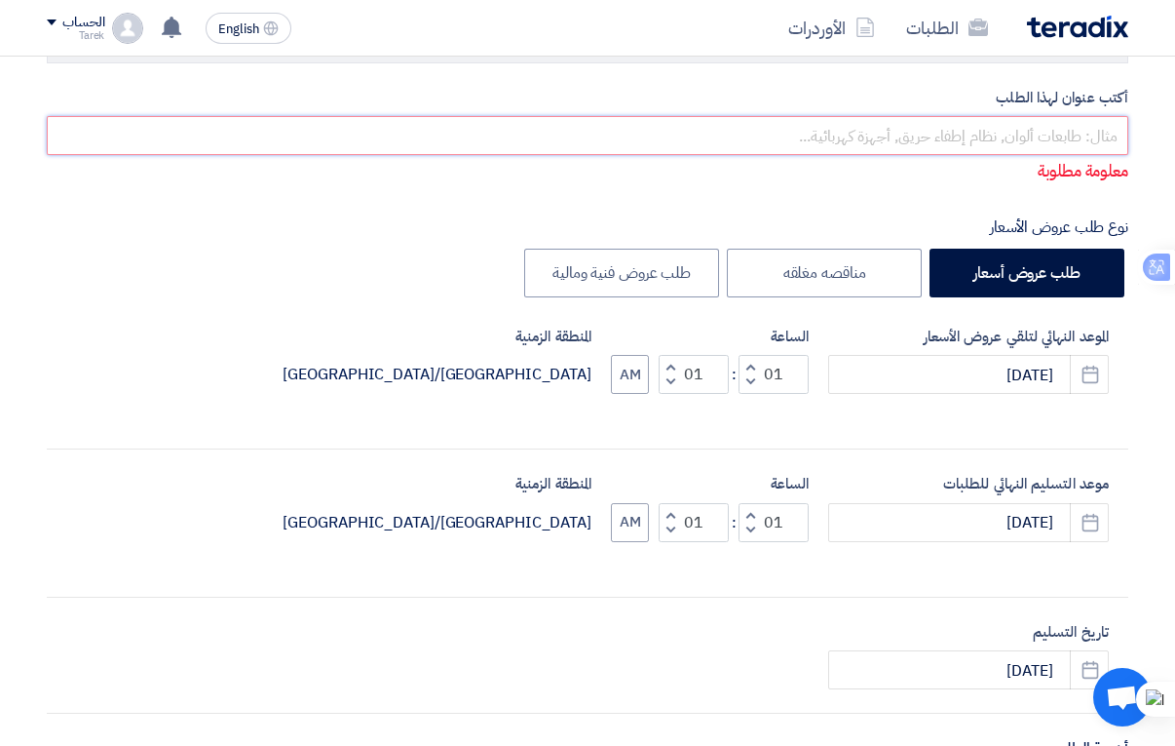
click at [1002, 142] on input "text" at bounding box center [588, 135] width 1082 height 39
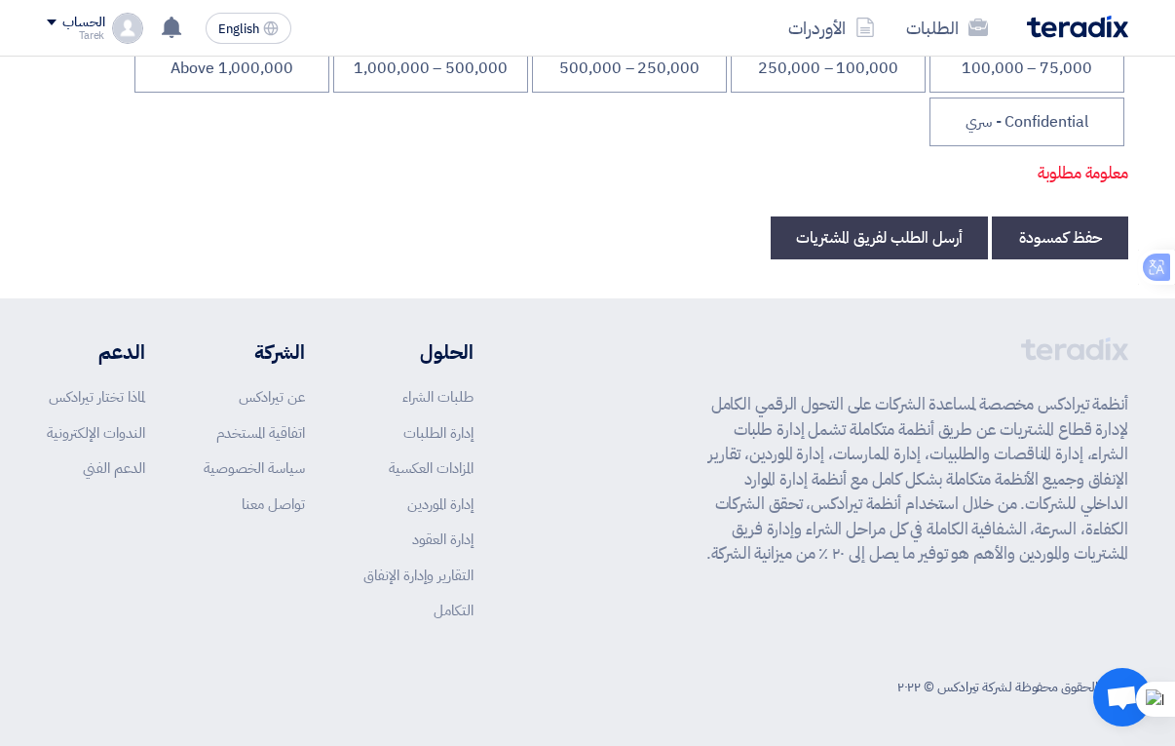
scroll to position [3190, 0]
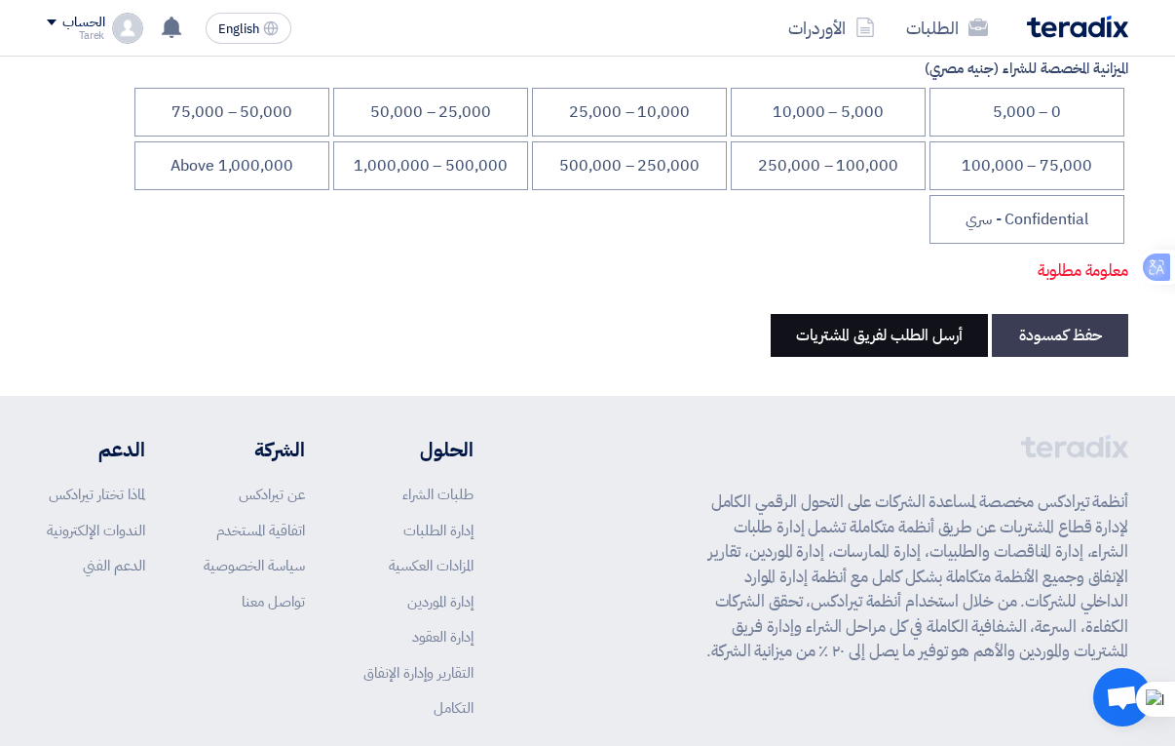
type input "bearing"
click at [892, 346] on button "أرسل الطلب لفريق المشتريات" at bounding box center [879, 335] width 217 height 43
click at [868, 339] on button "أرسل الطلب لفريق المشتريات" at bounding box center [879, 335] width 217 height 43
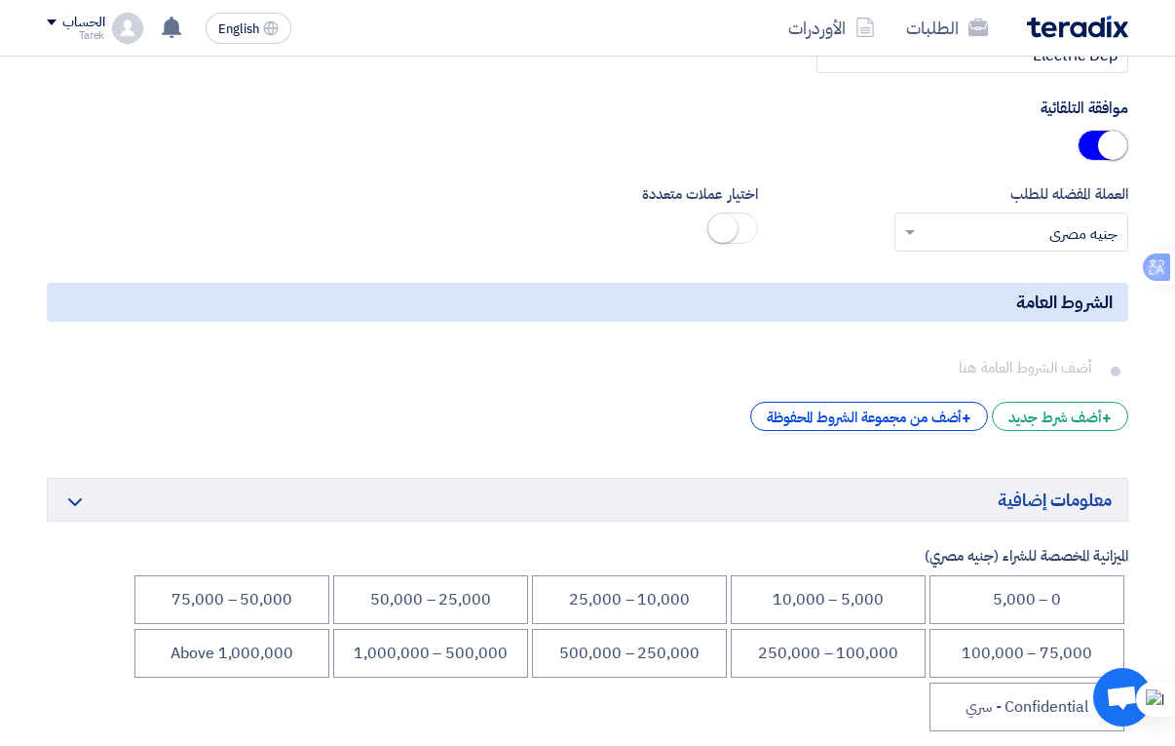
scroll to position [2827, 0]
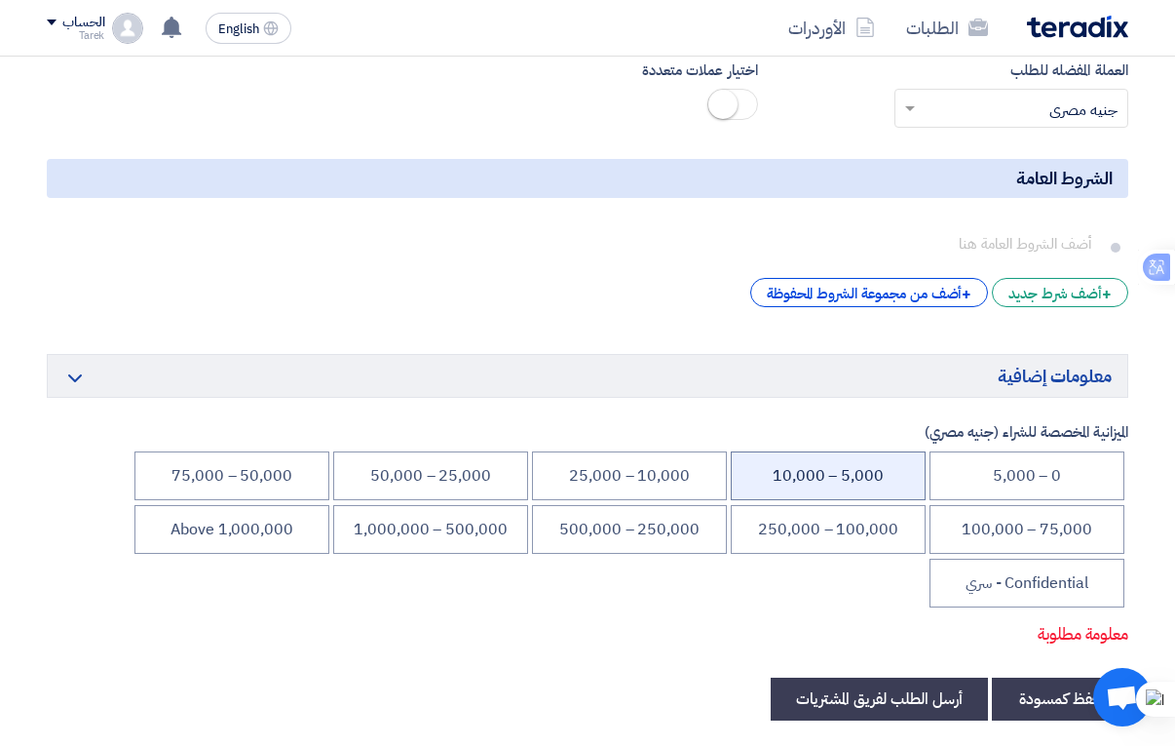
click at [804, 481] on li "5,000 – 10,000" at bounding box center [828, 475] width 195 height 49
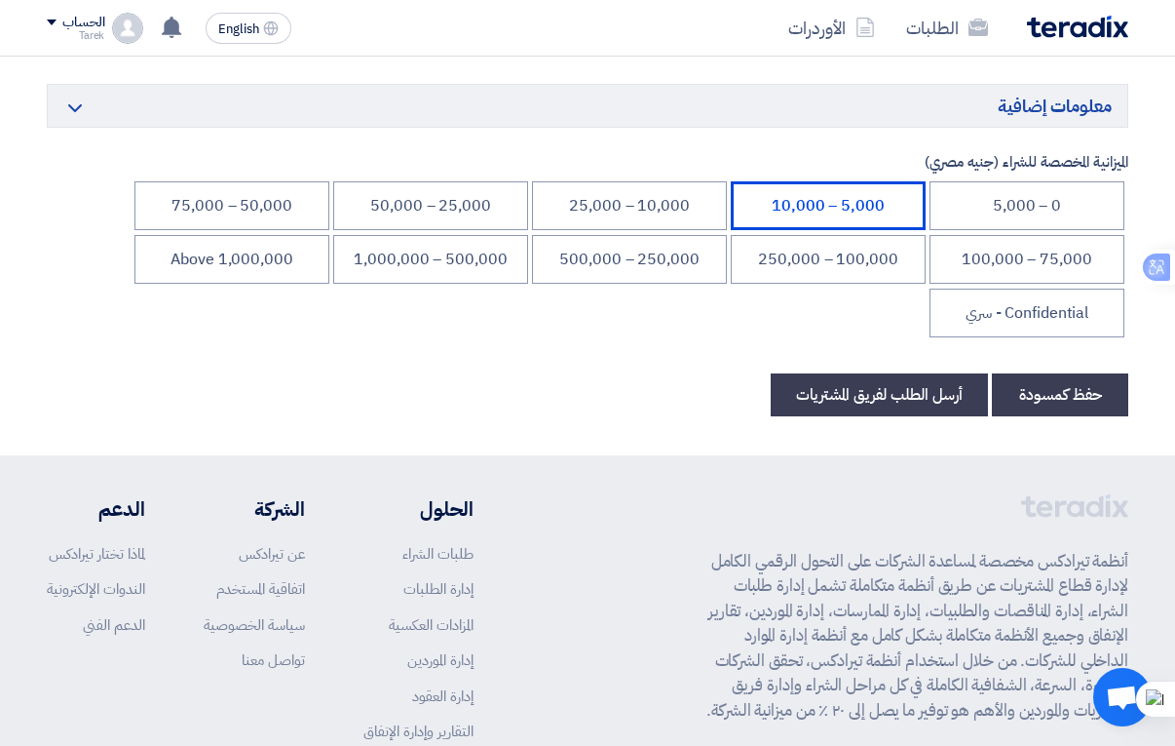
scroll to position [3119, 0]
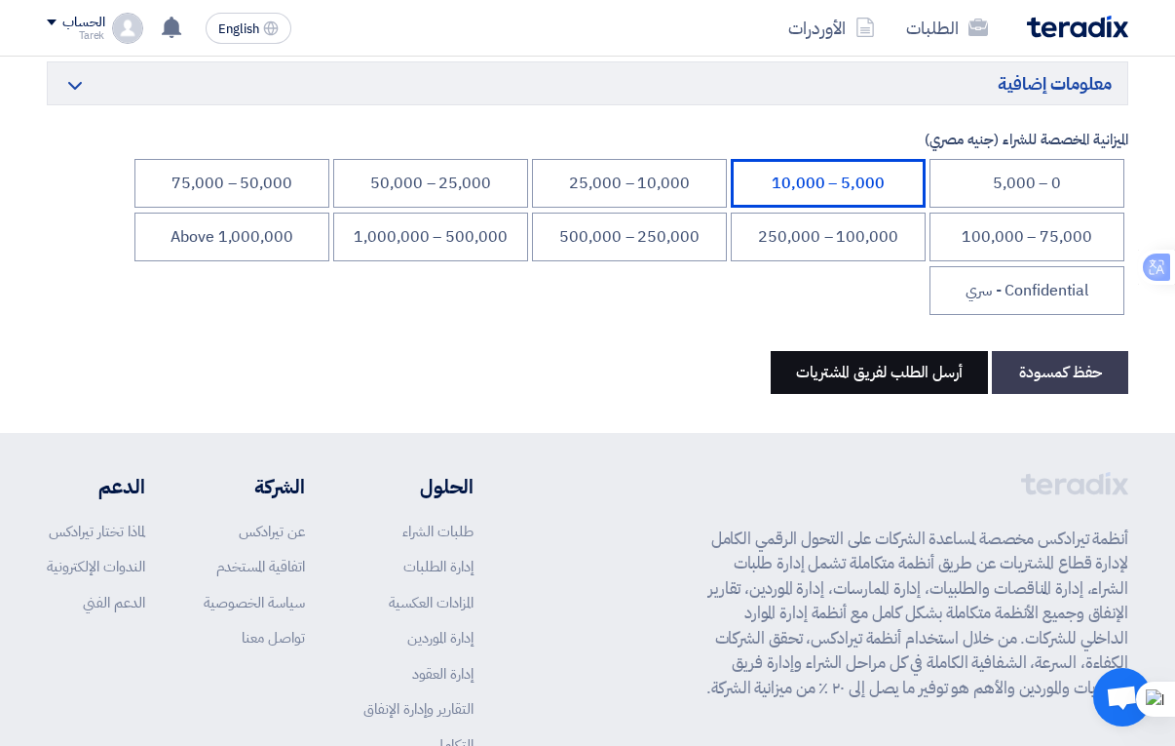
click at [853, 379] on button "أرسل الطلب لفريق المشتريات" at bounding box center [879, 372] width 217 height 43
